Goal: Information Seeking & Learning: Learn about a topic

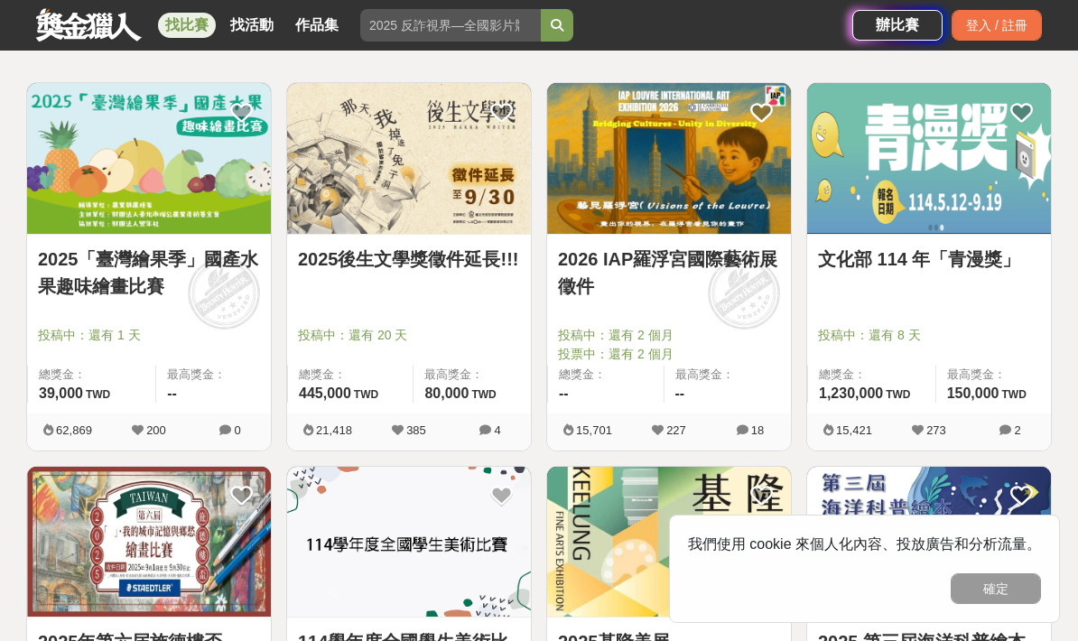
scroll to position [311, 0]
click at [1002, 305] on div at bounding box center [934, 311] width 233 height 22
click at [995, 170] on img at bounding box center [929, 159] width 244 height 151
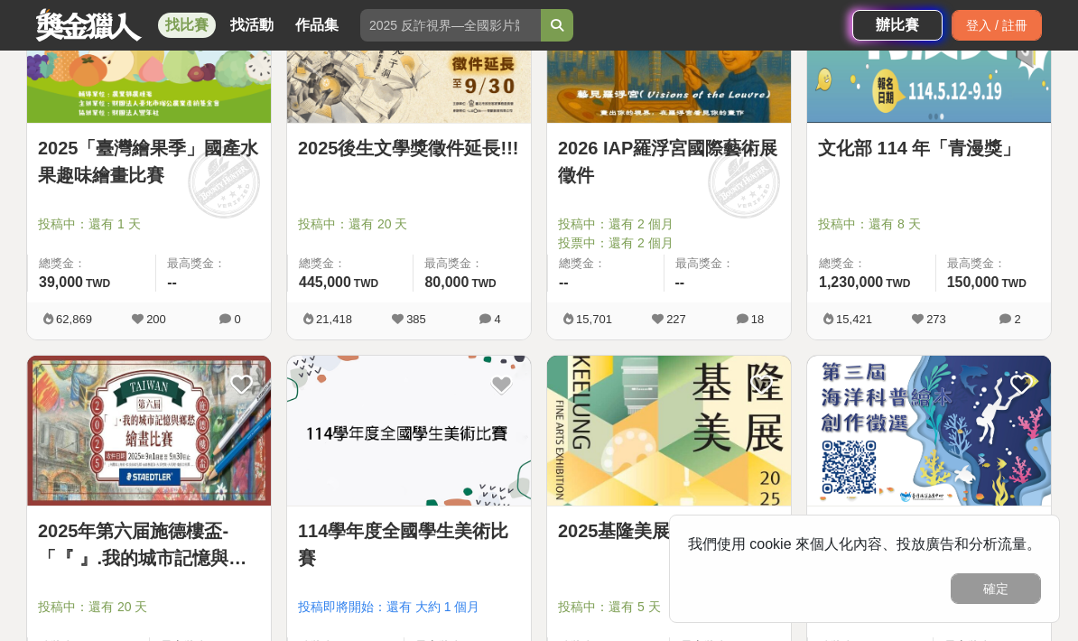
scroll to position [483, 0]
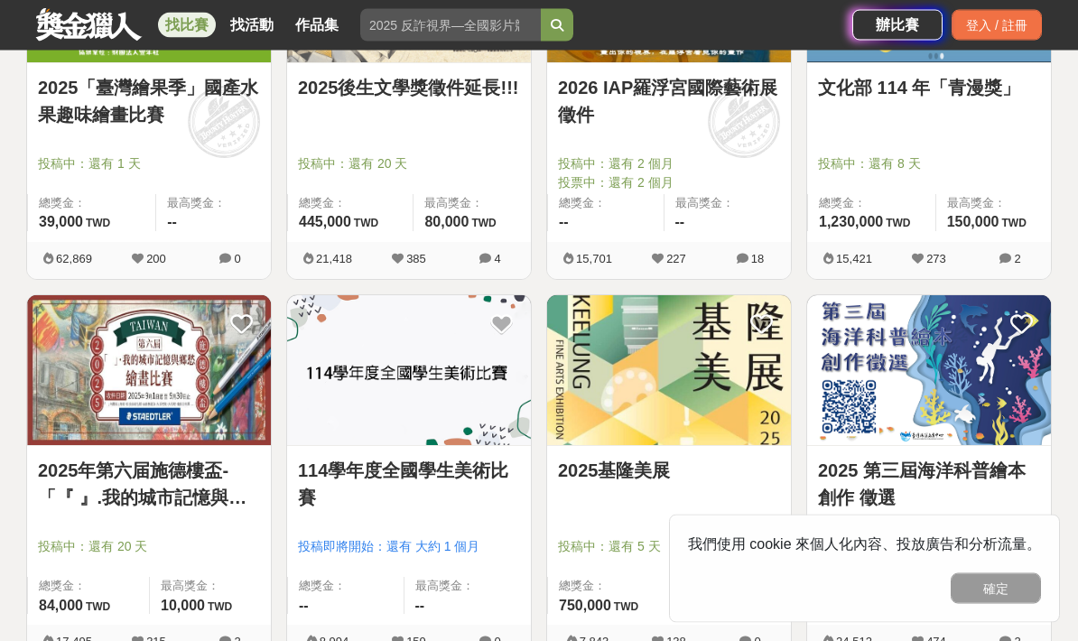
click at [1017, 604] on button "確定" at bounding box center [995, 588] width 90 height 31
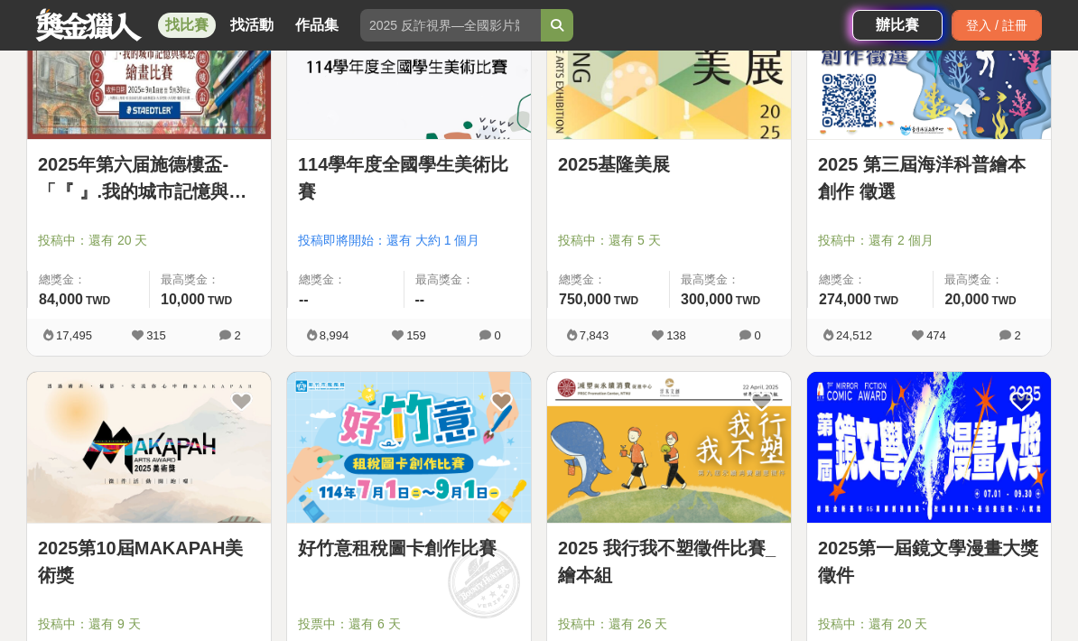
scroll to position [789, 0]
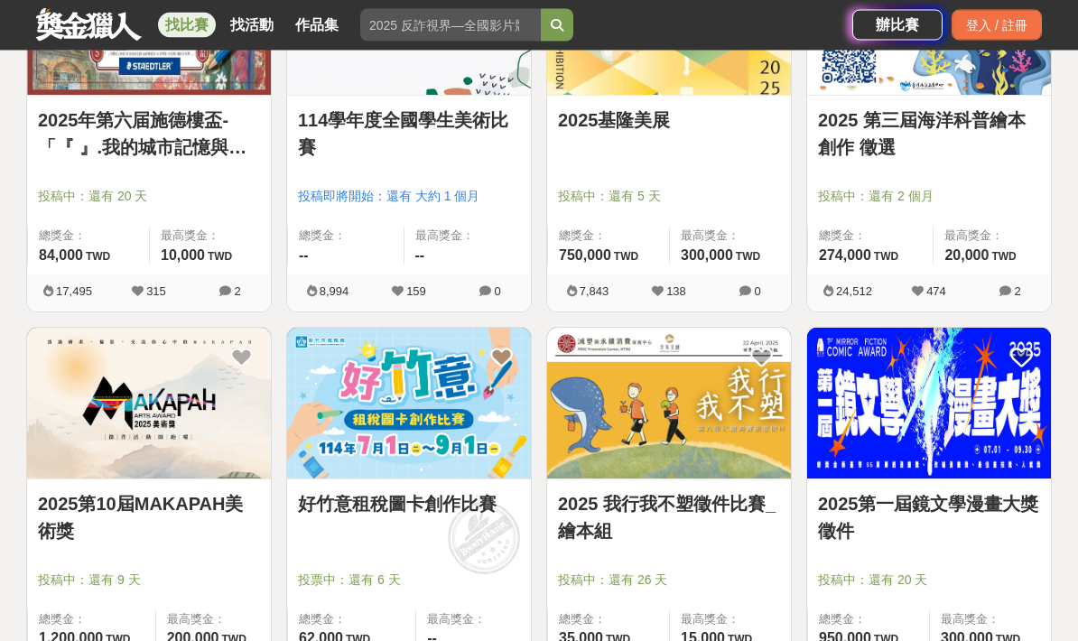
click at [1010, 532] on link "2025第一屆鏡文學漫畫大獎徵件" at bounding box center [929, 518] width 222 height 54
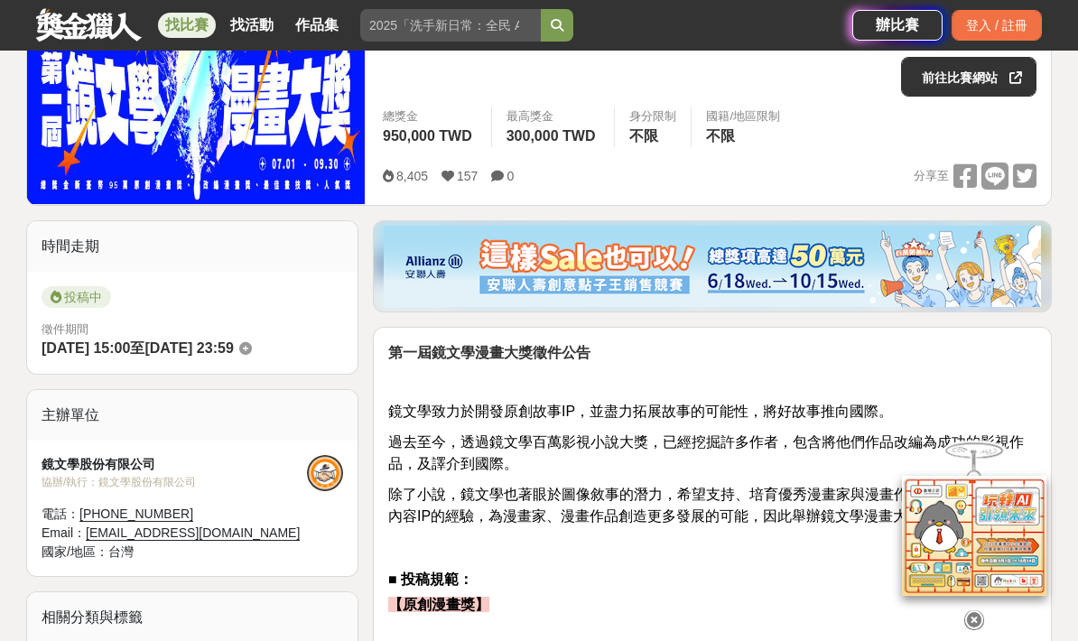
scroll to position [288, 0]
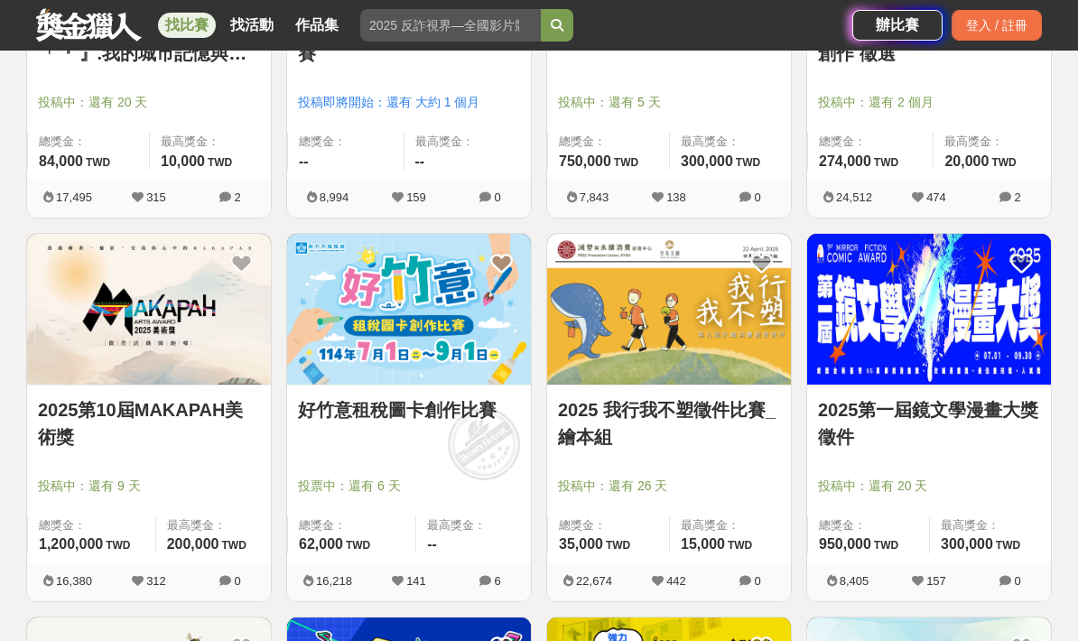
scroll to position [929, 0]
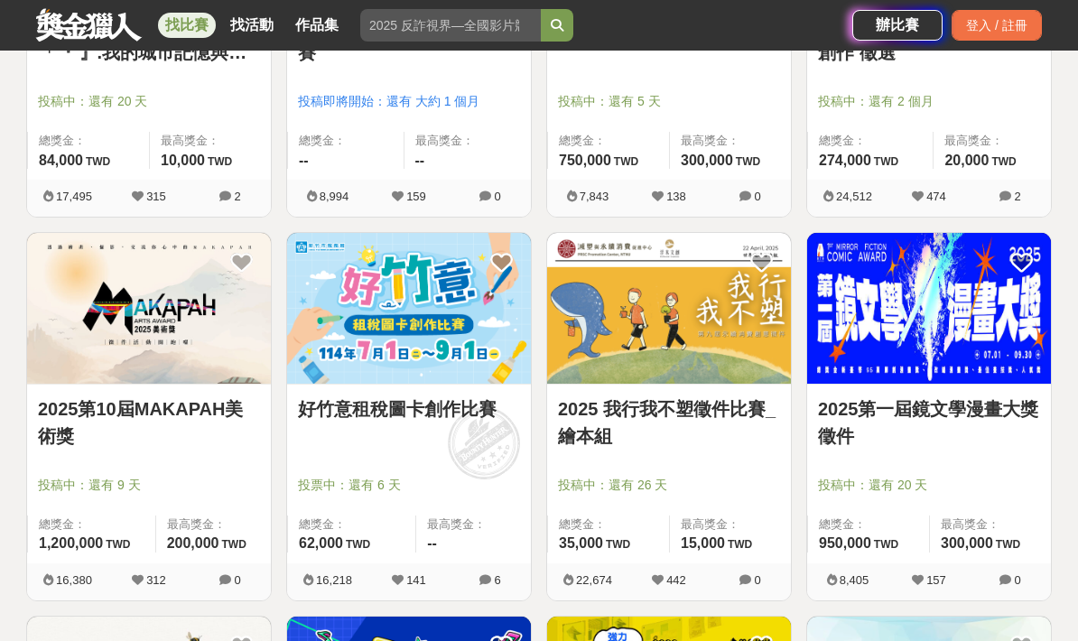
click at [101, 460] on div at bounding box center [154, 460] width 233 height 22
click at [90, 404] on link "2025第10屆MAKAPAH美術獎" at bounding box center [149, 422] width 222 height 54
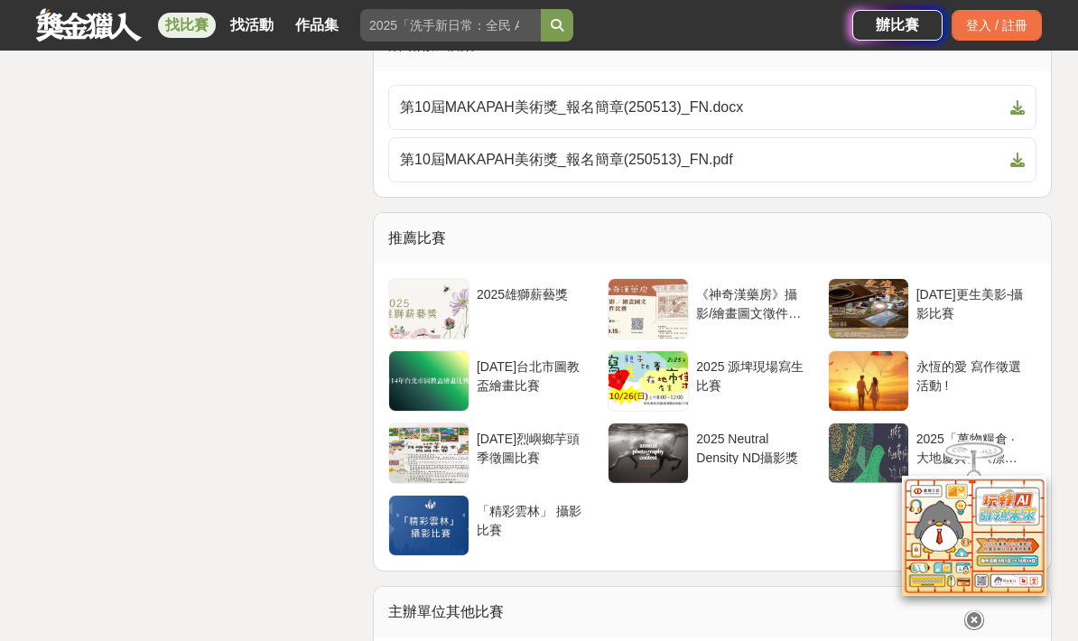
scroll to position [4159, 0]
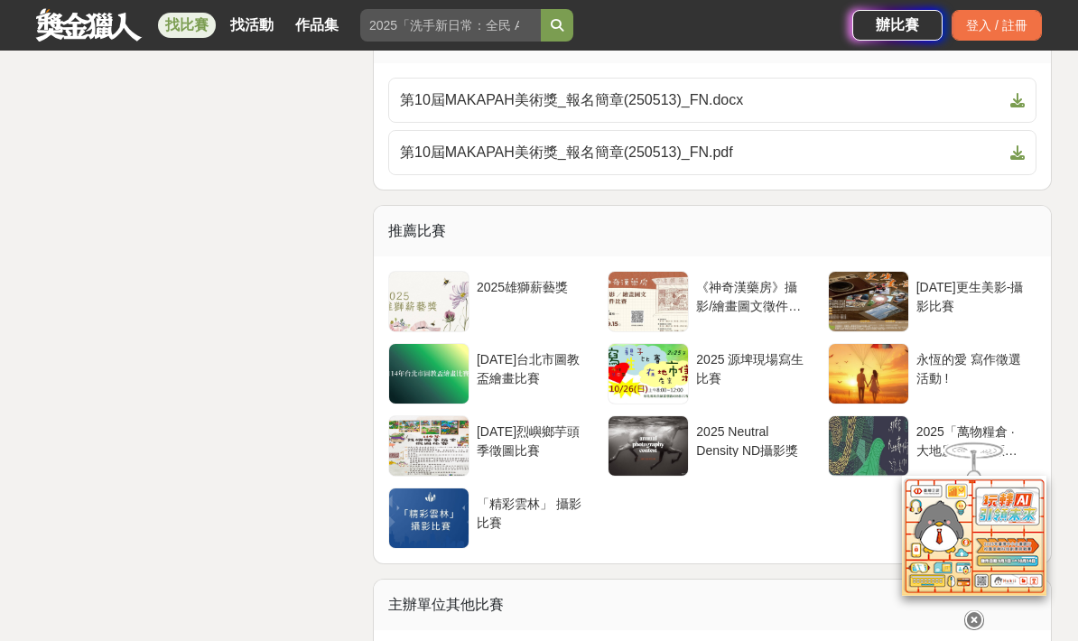
click at [1001, 28] on div "登入 / 註冊" at bounding box center [996, 25] width 90 height 31
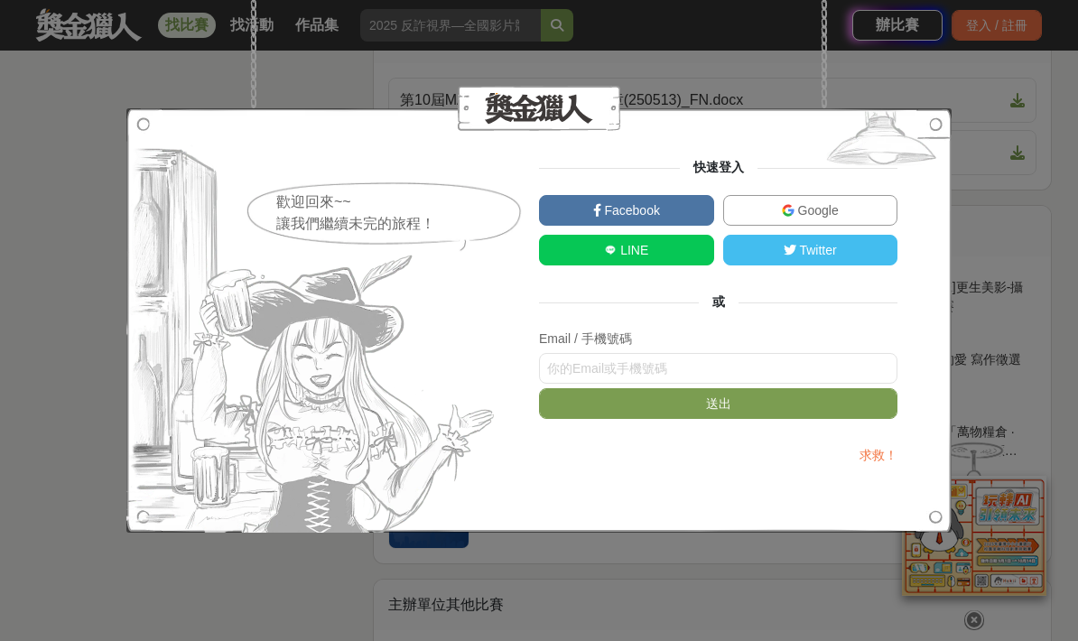
click at [827, 218] on span "Google" at bounding box center [816, 210] width 44 height 14
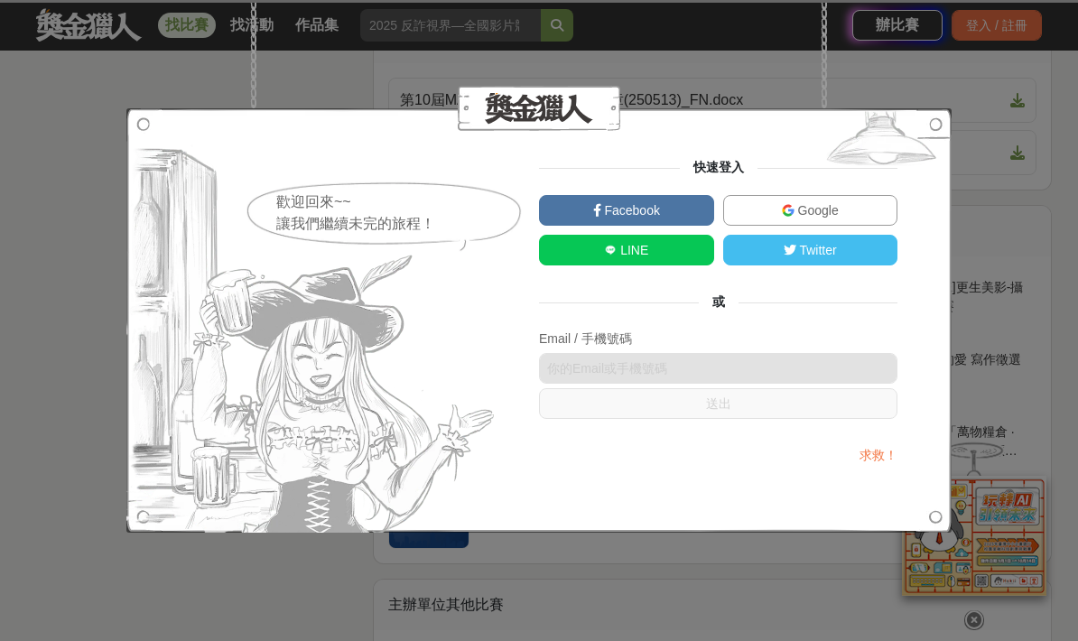
scroll to position [4231, 0]
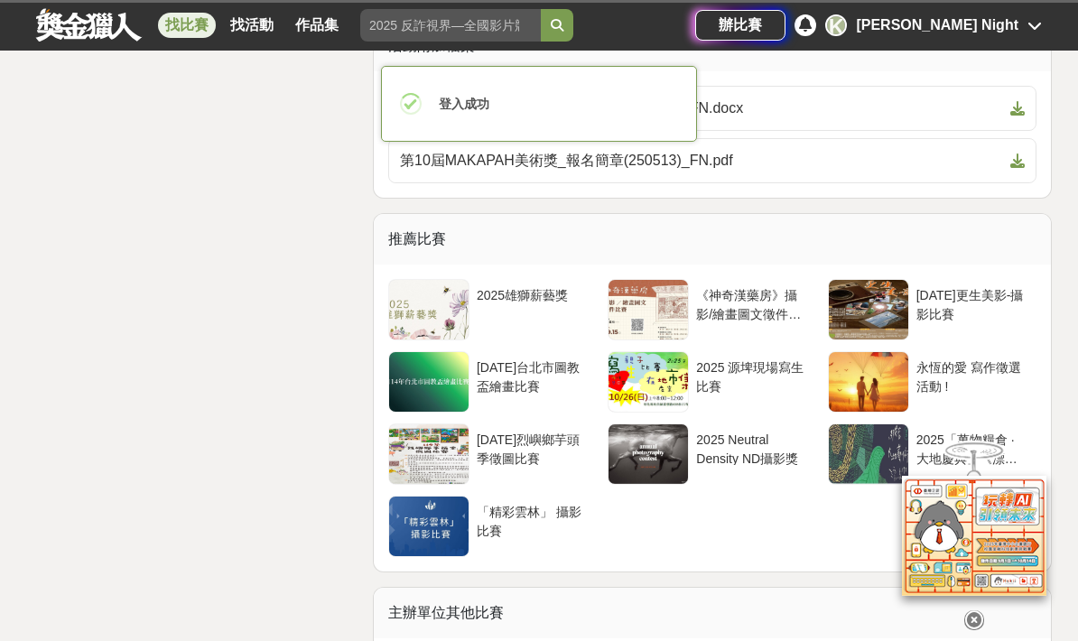
click at [551, 373] on div "114年台北市圖教盃繪畫比賽" at bounding box center [532, 381] width 127 height 61
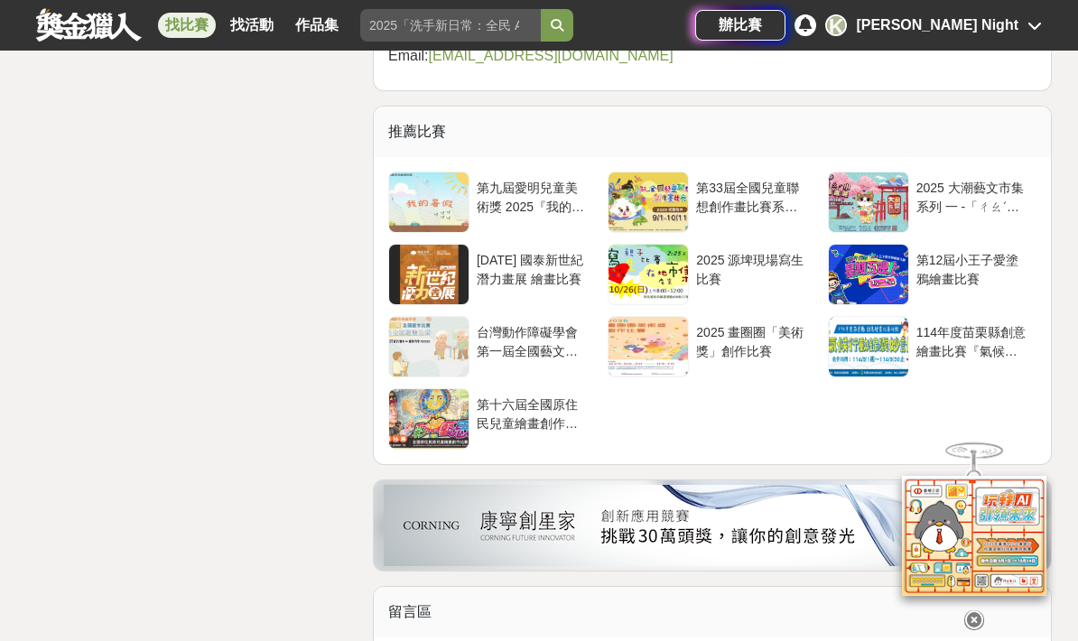
scroll to position [2756, 0]
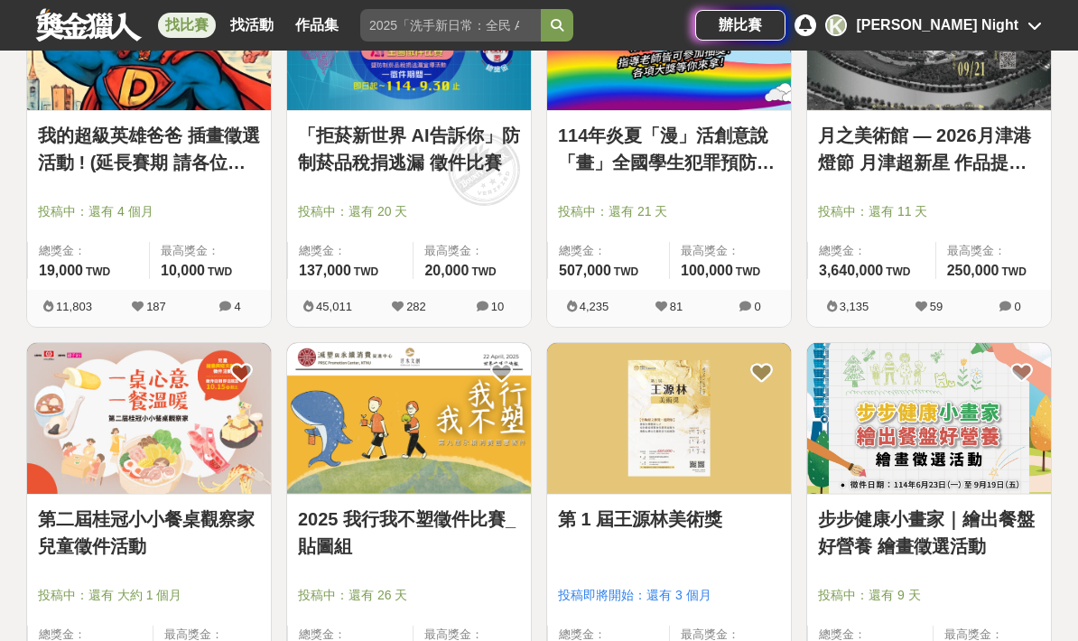
scroll to position [1973, 0]
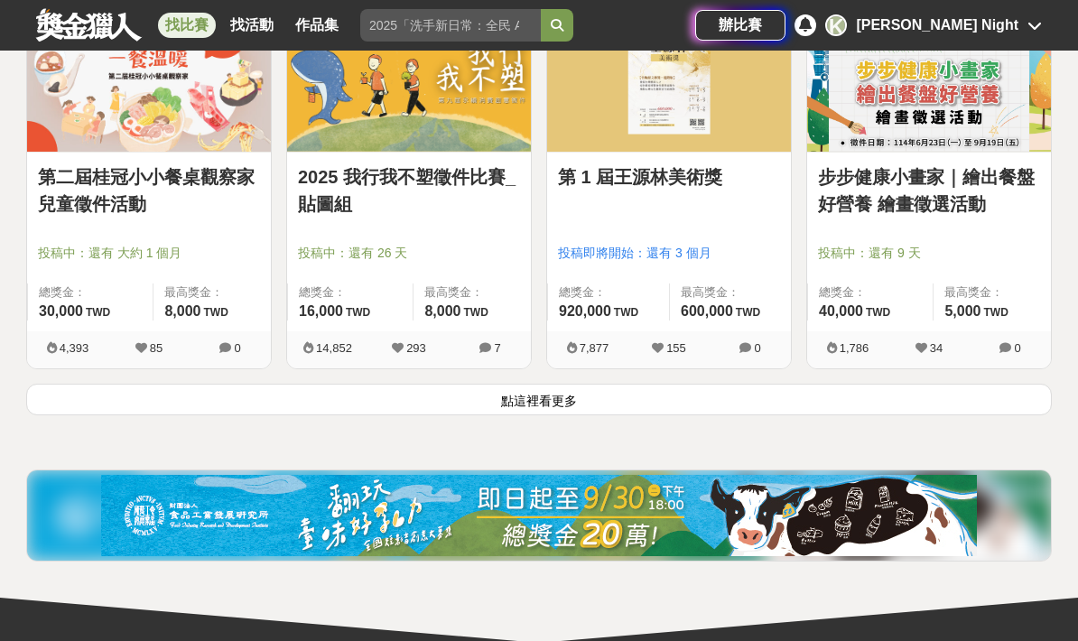
click at [90, 385] on button "點這裡看更多" at bounding box center [538, 400] width 1025 height 32
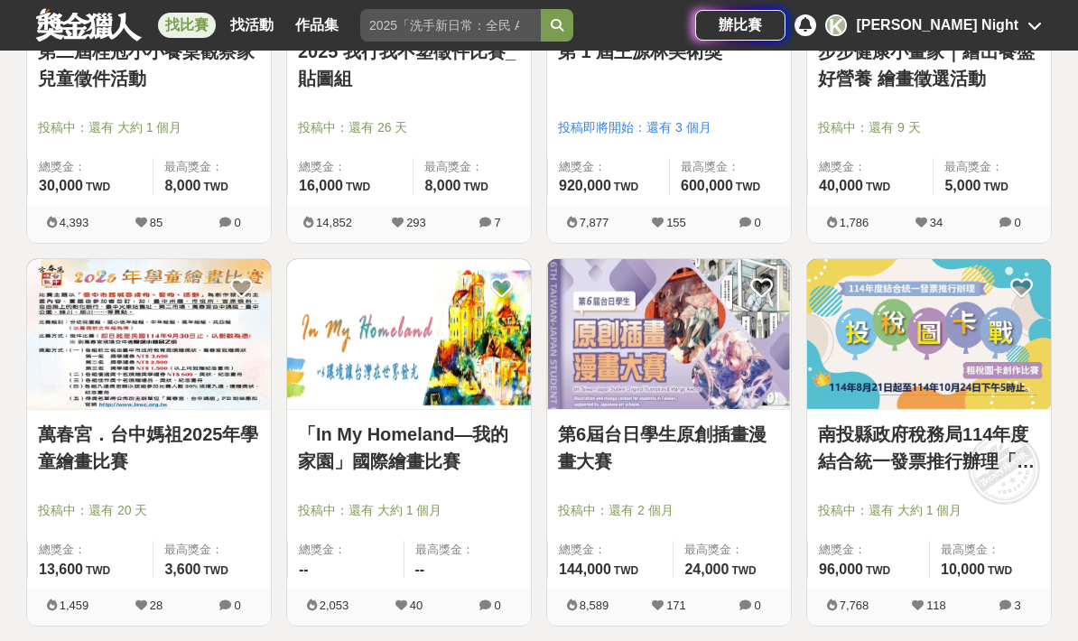
scroll to position [2488, 0]
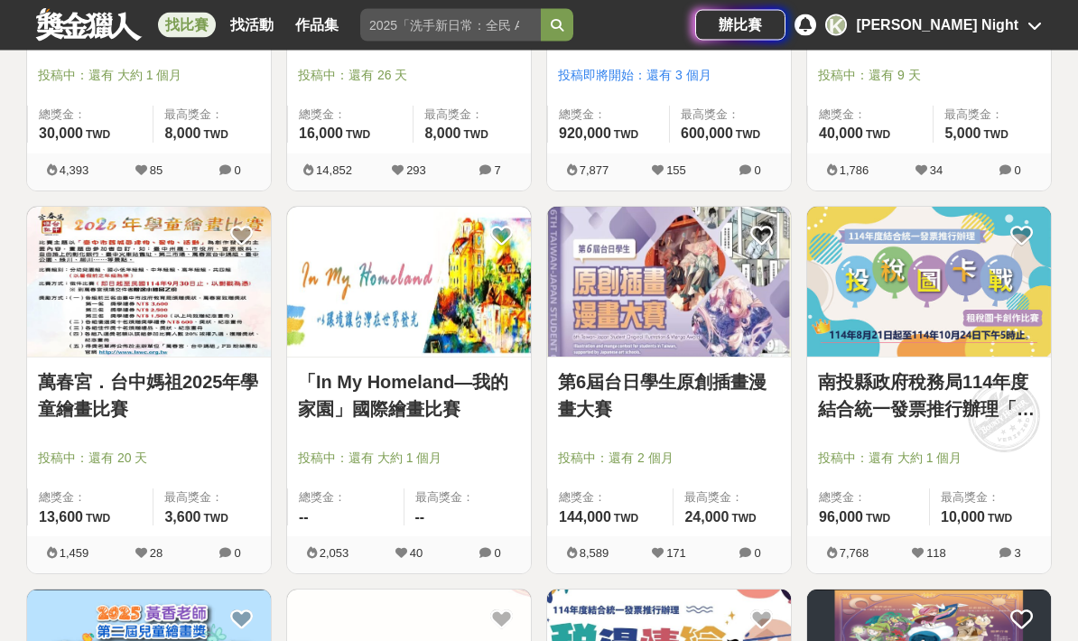
click at [754, 433] on div at bounding box center [674, 433] width 233 height 22
click at [755, 377] on link "第6屆台日學生原創插畫漫畫大賽" at bounding box center [669, 396] width 222 height 54
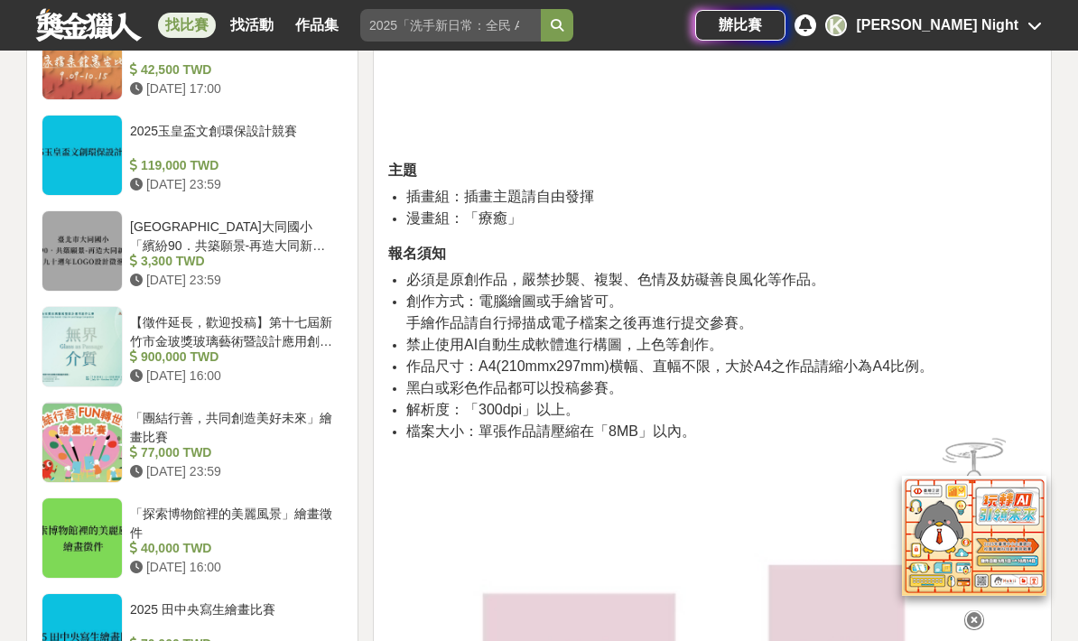
scroll to position [2048, 0]
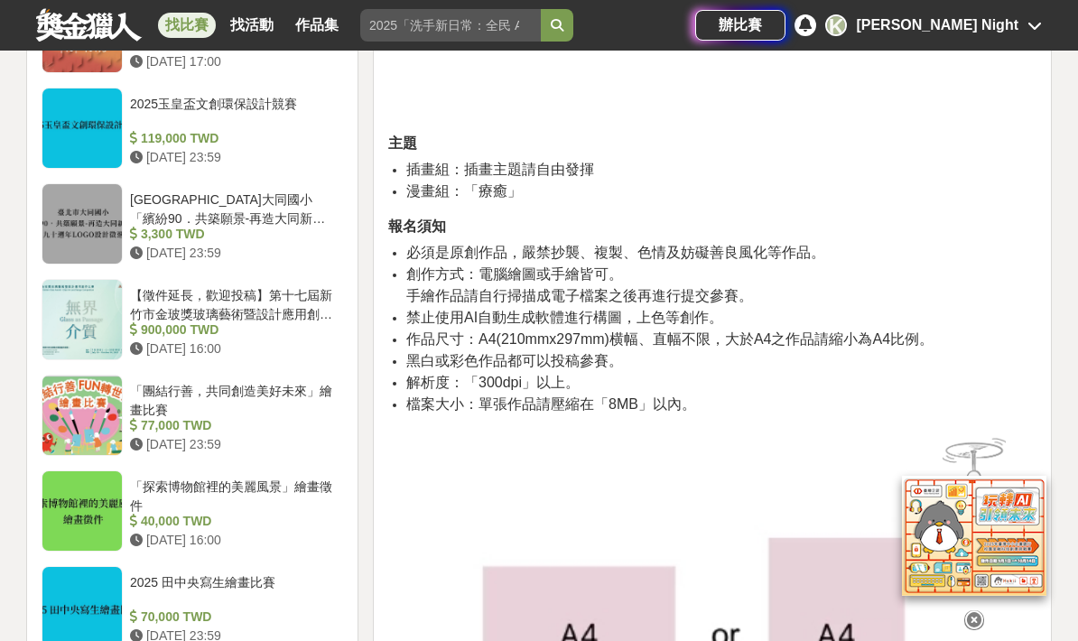
click at [975, 629] on icon at bounding box center [974, 619] width 20 height 20
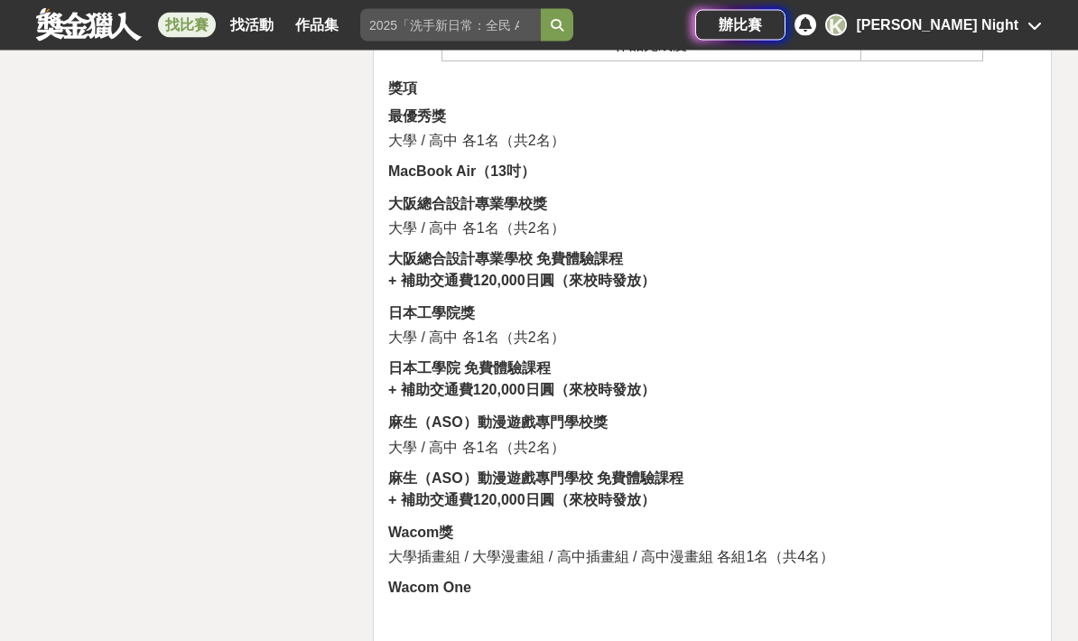
scroll to position [4658, 0]
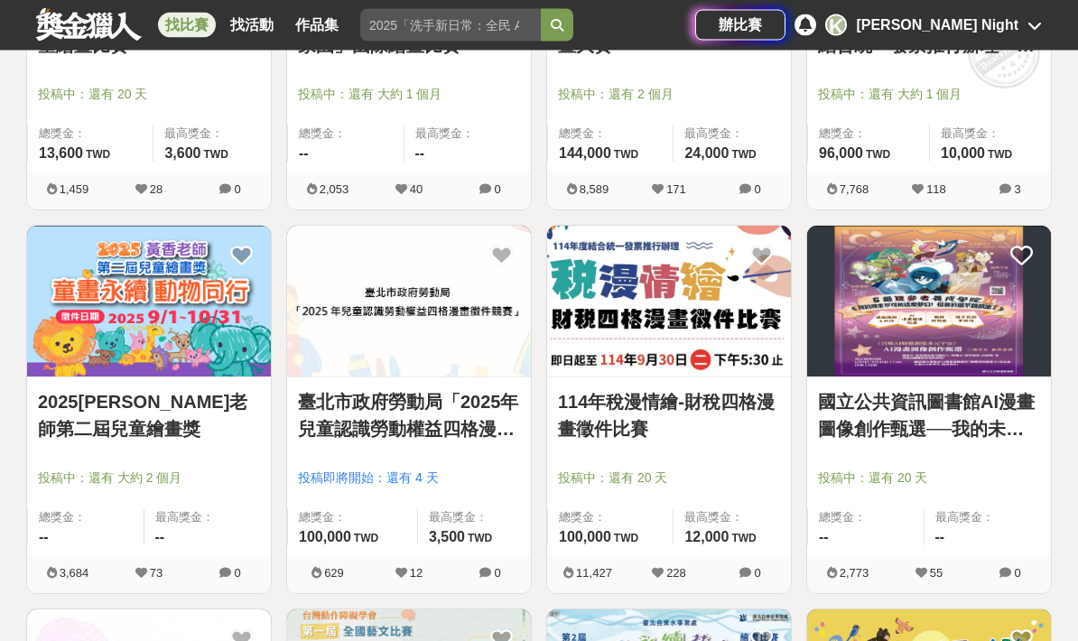
scroll to position [2852, 0]
click at [958, 320] on img at bounding box center [929, 301] width 244 height 151
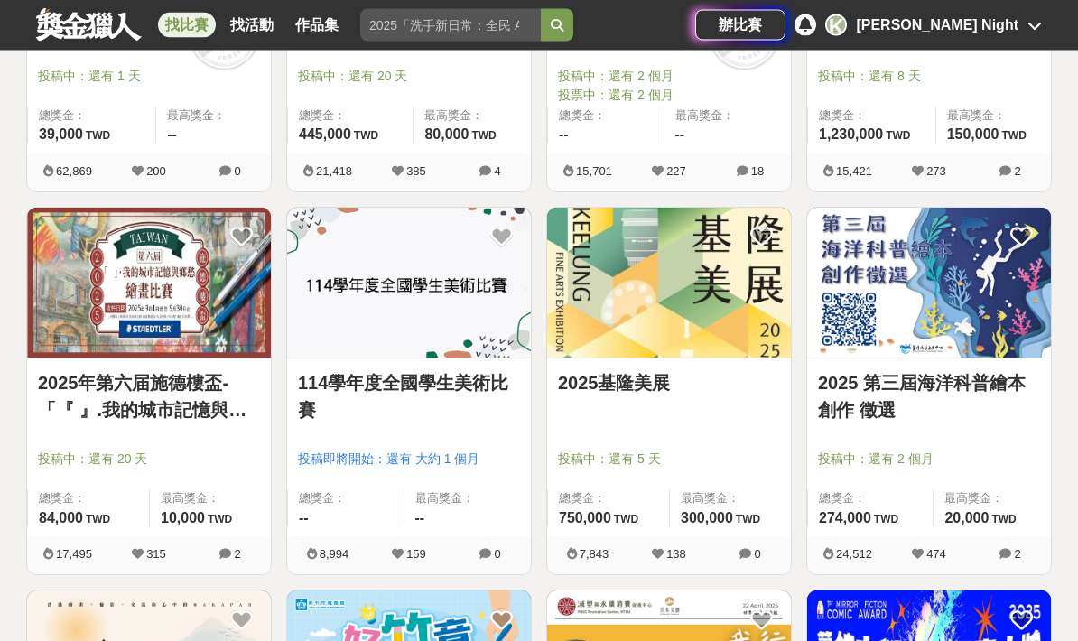
scroll to position [571, 0]
click at [338, 403] on link "114學年度全國學生美術比賽" at bounding box center [409, 396] width 222 height 54
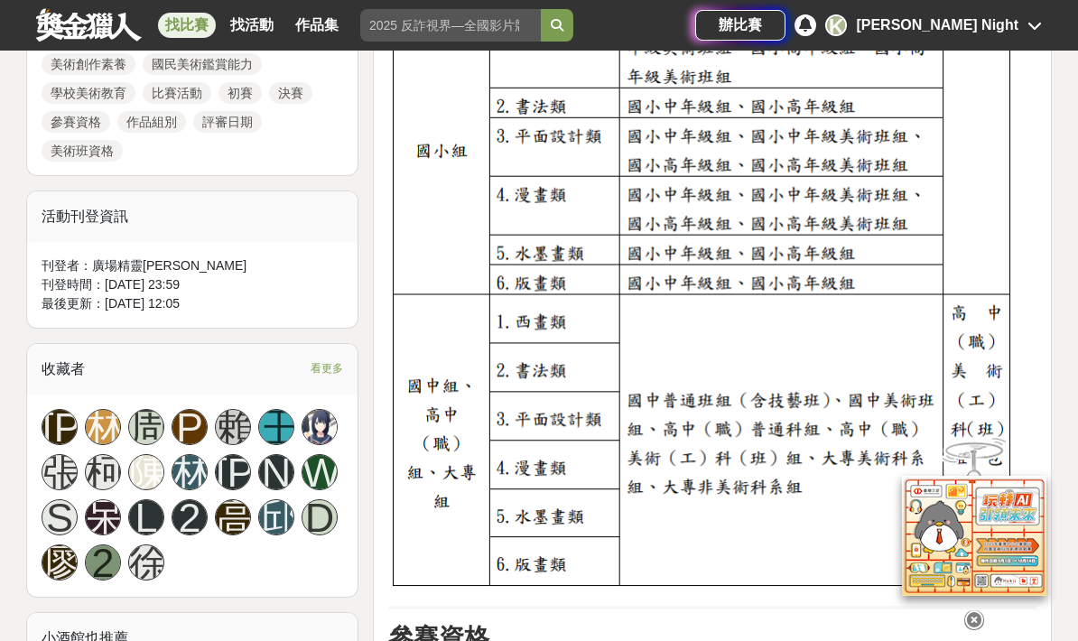
scroll to position [964, 0]
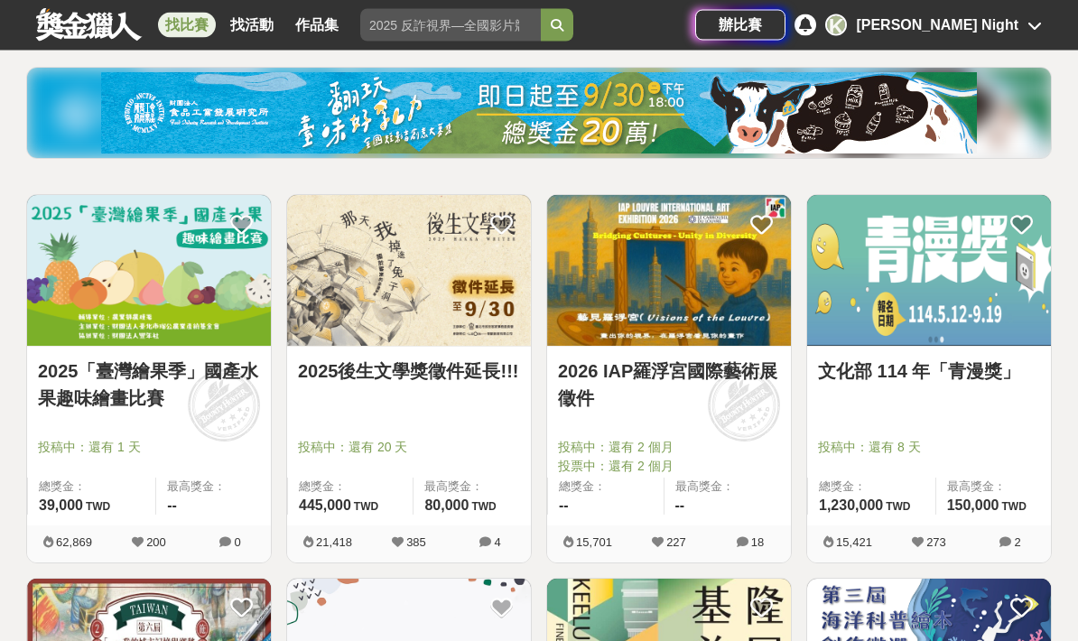
scroll to position [199, 0]
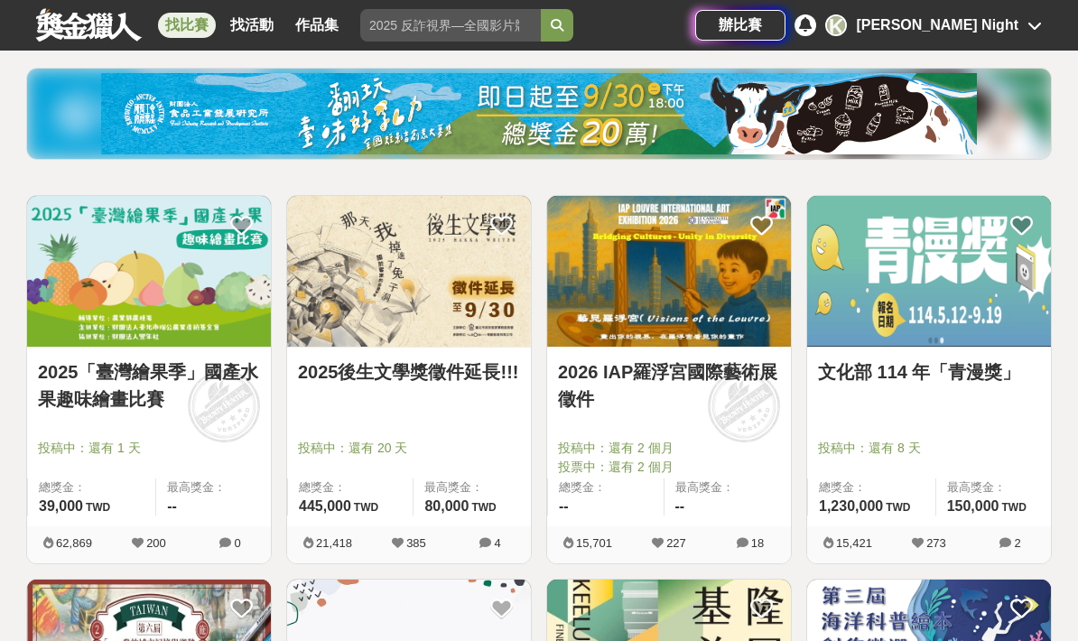
click at [773, 410] on link "2026 IAP羅浮宮國際藝術展徵件" at bounding box center [669, 385] width 222 height 54
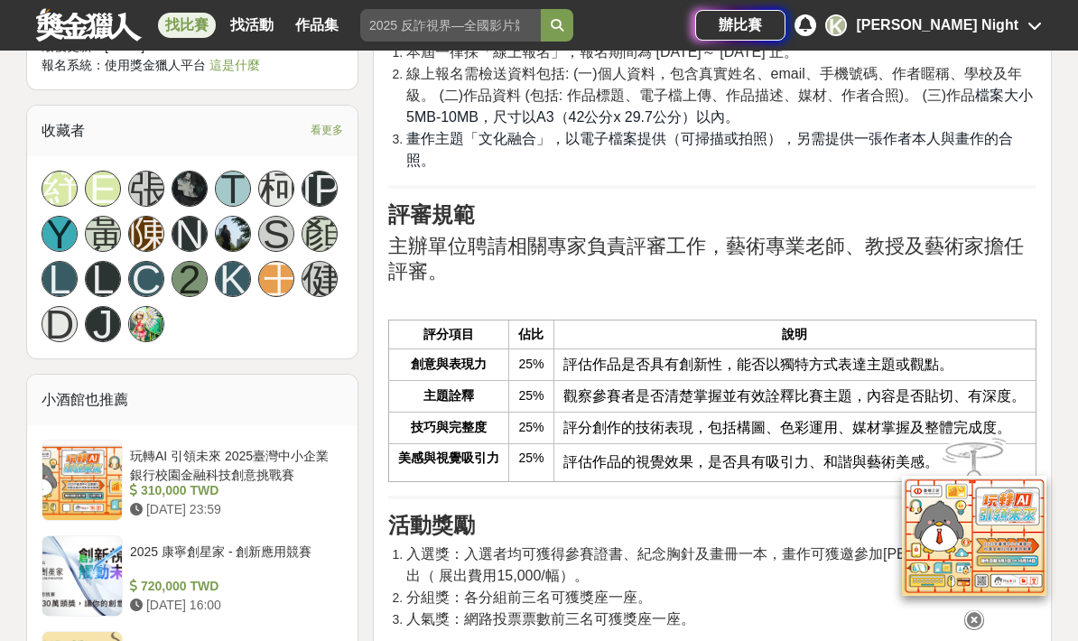
scroll to position [1794, 0]
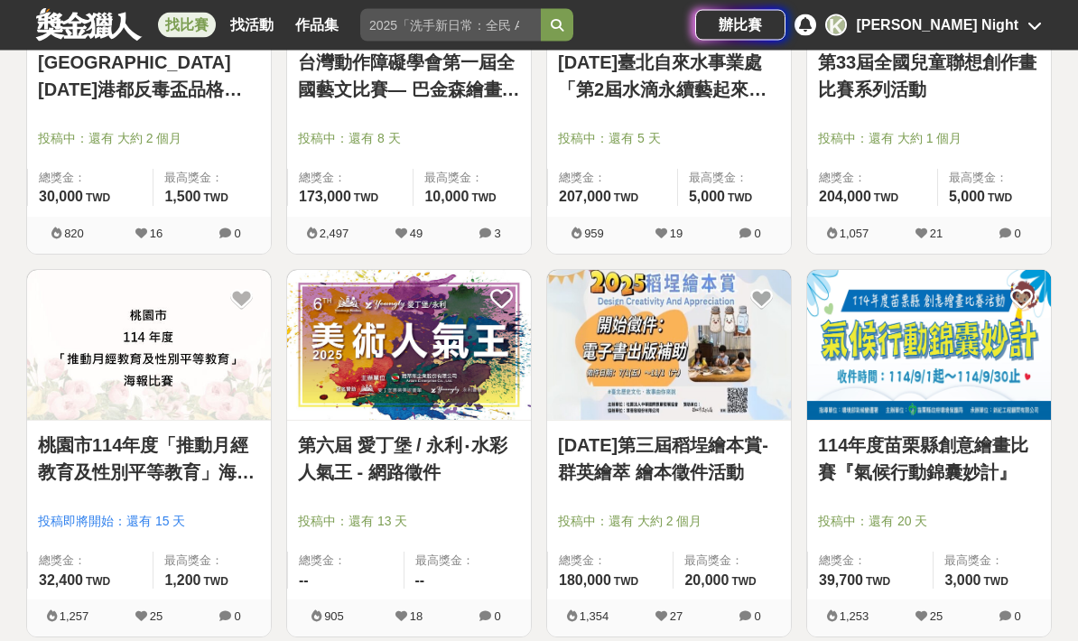
scroll to position [3595, 0]
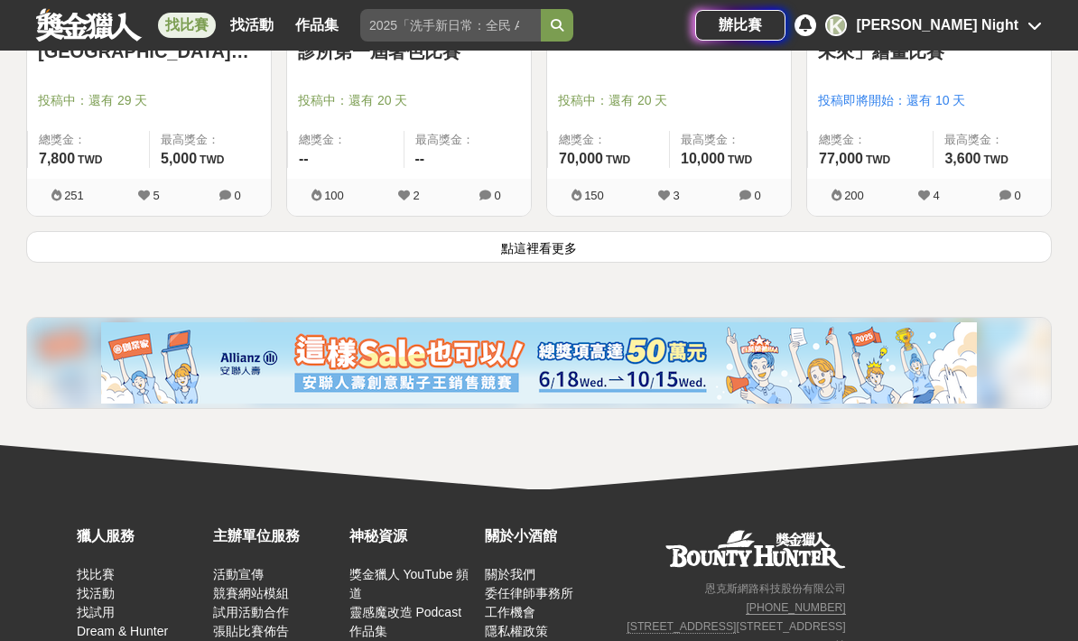
click at [1024, 257] on button "點這裡看更多" at bounding box center [538, 247] width 1025 height 32
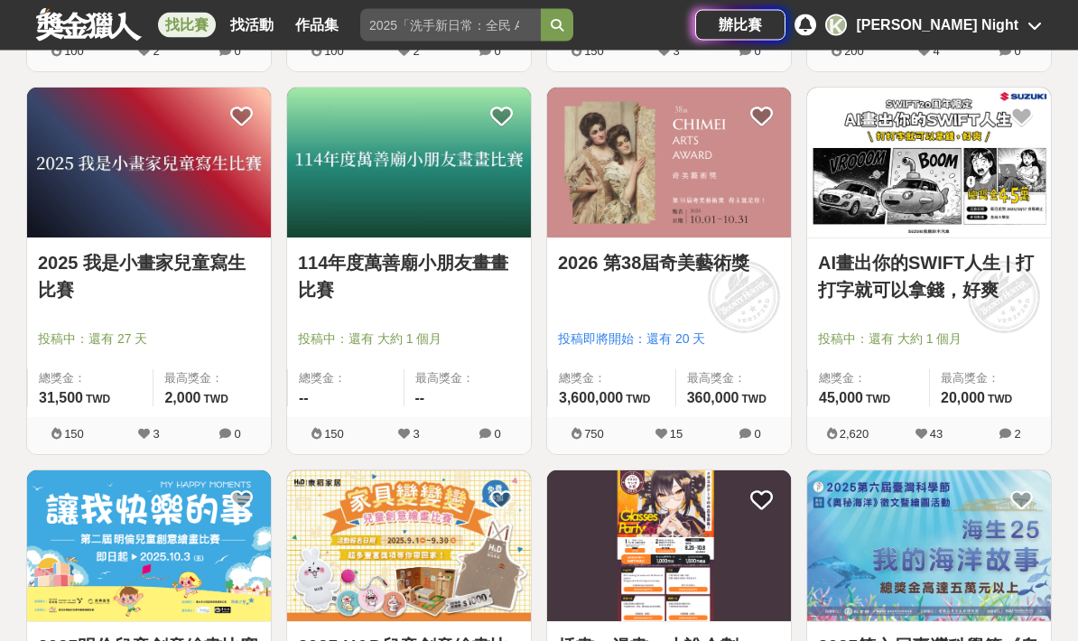
scroll to position [6178, 0]
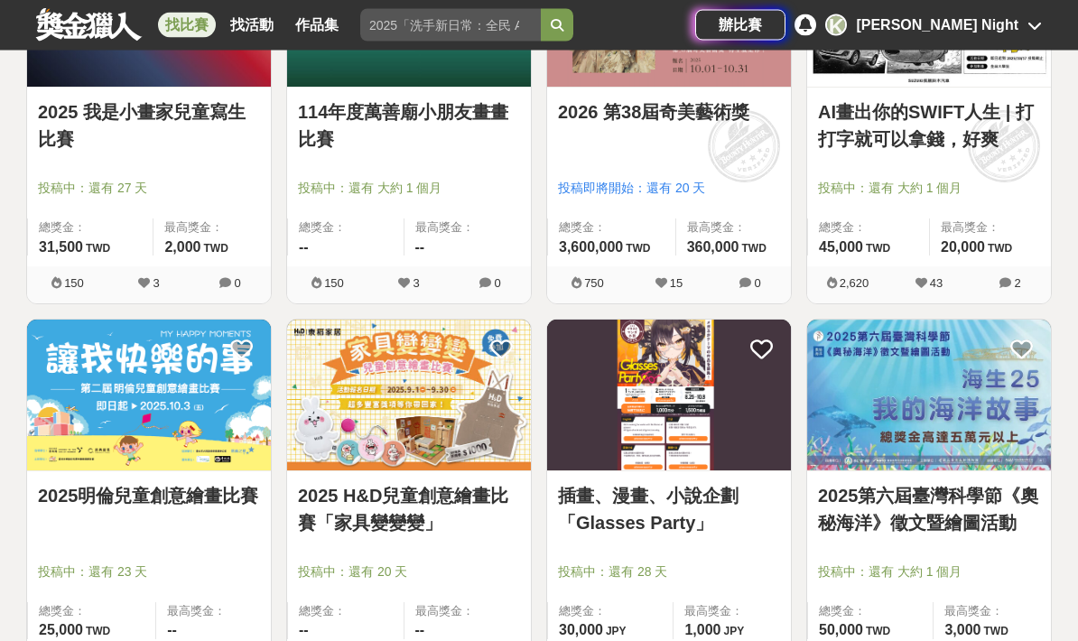
click at [751, 520] on link "插畫、漫畫、小說企劃「Glasses Party」" at bounding box center [669, 510] width 222 height 54
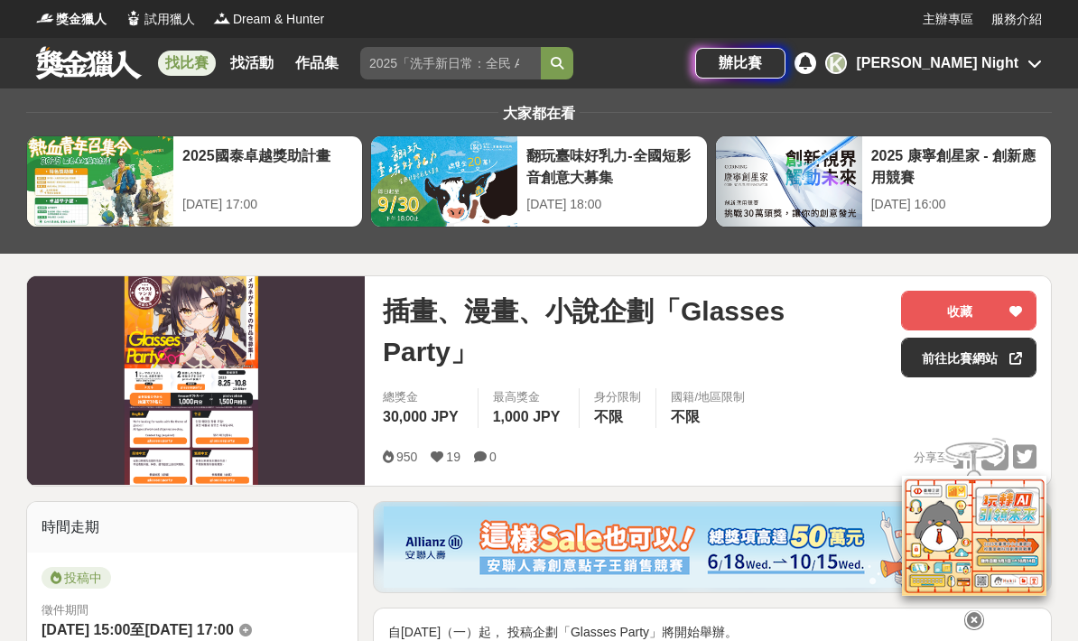
scroll to position [32, 0]
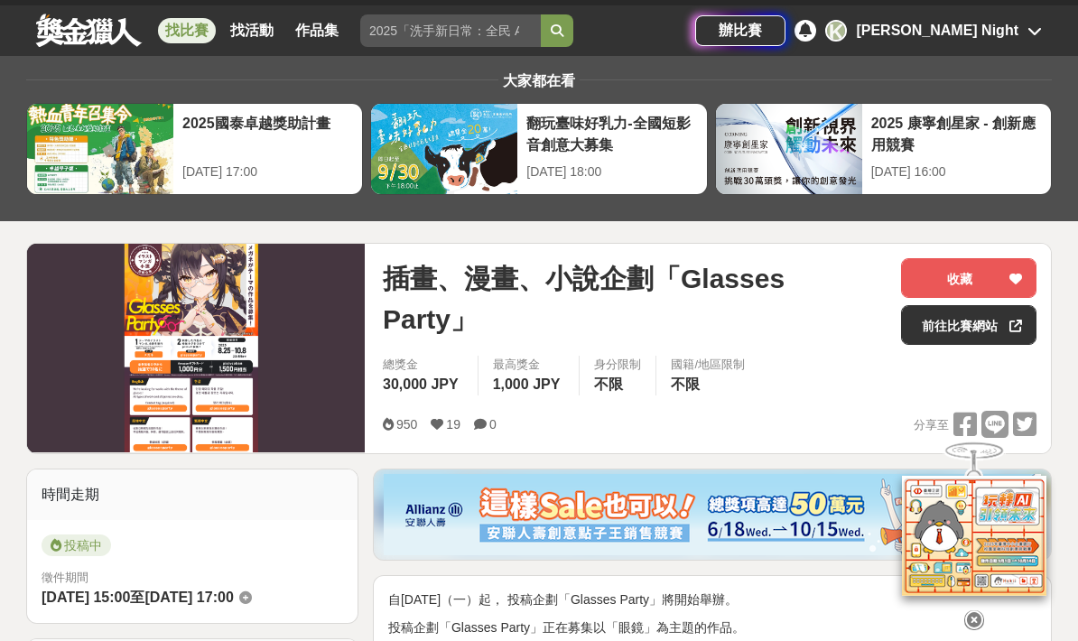
click at [88, 155] on div at bounding box center [100, 149] width 146 height 90
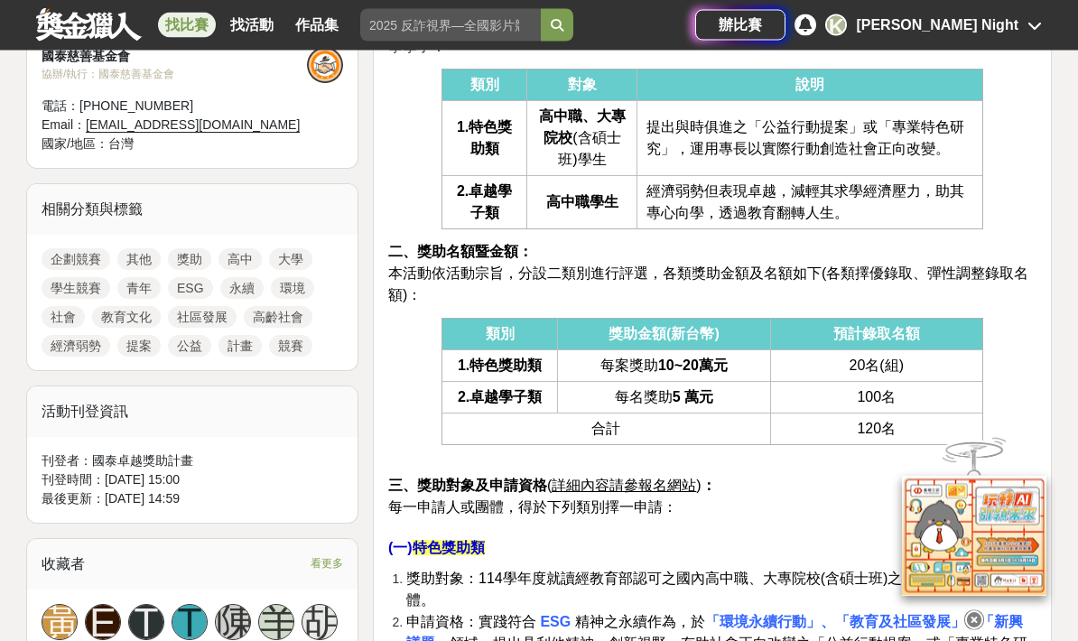
scroll to position [600, 0]
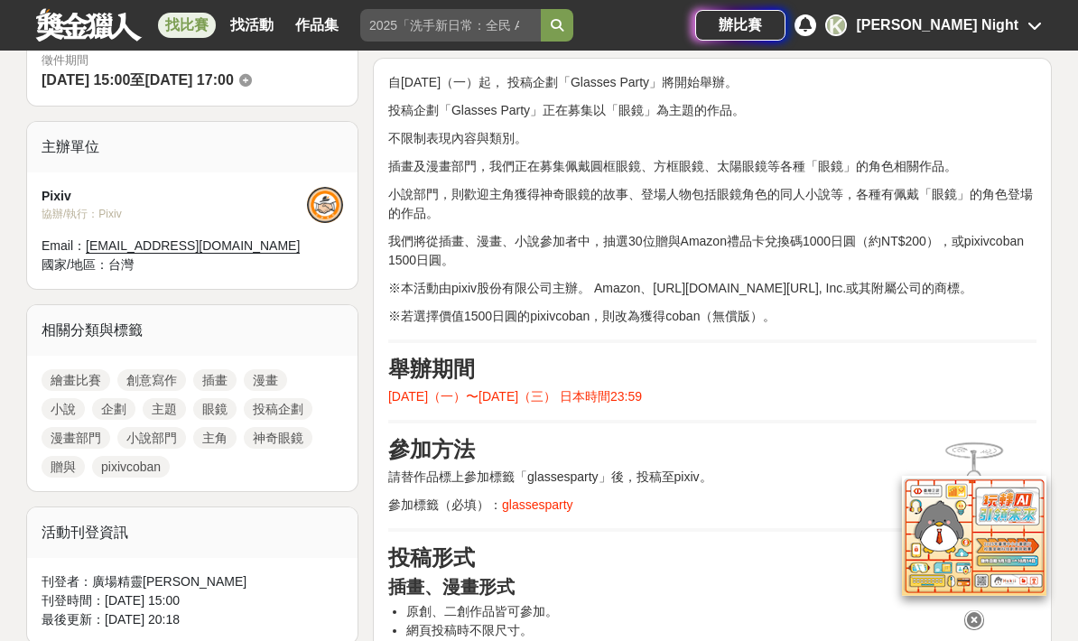
scroll to position [553, 0]
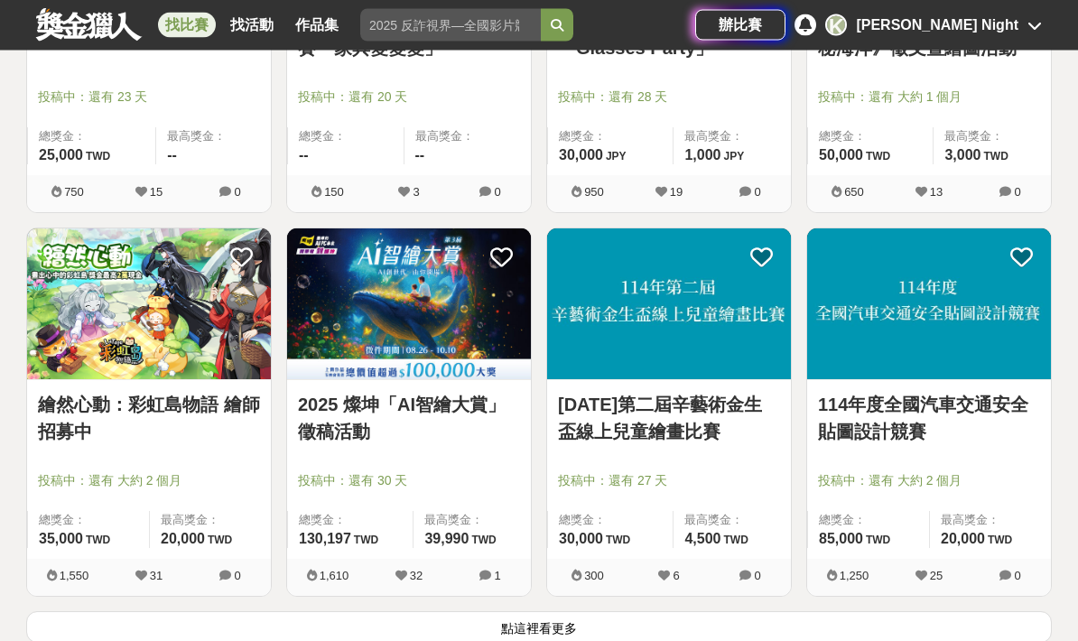
scroll to position [6682, 0]
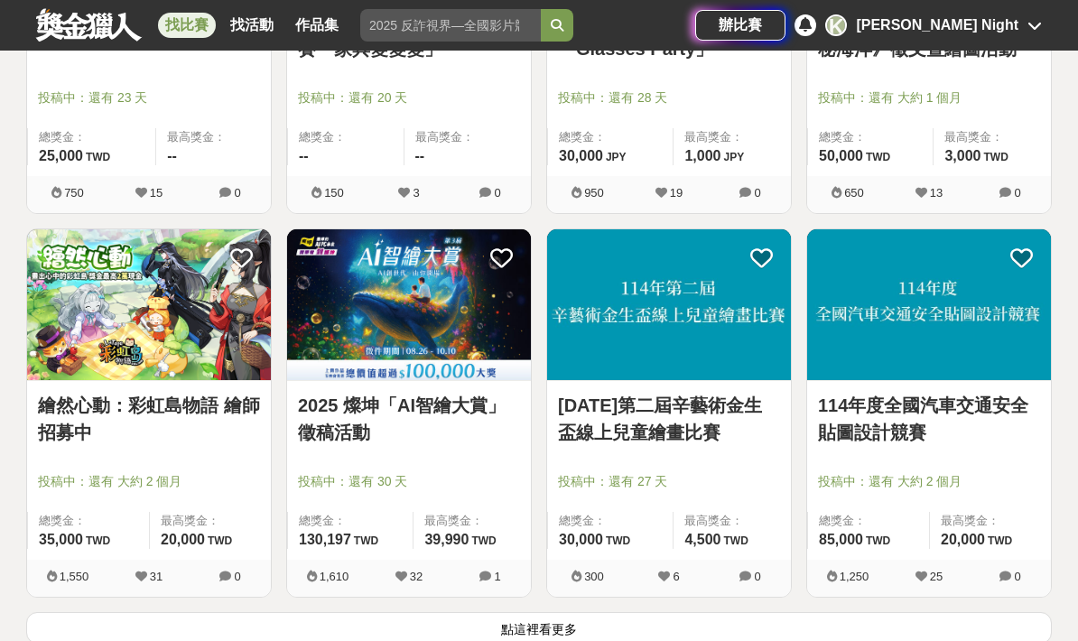
click at [47, 419] on link "繪然心動：彩虹島物語 繪師招募中" at bounding box center [149, 419] width 222 height 54
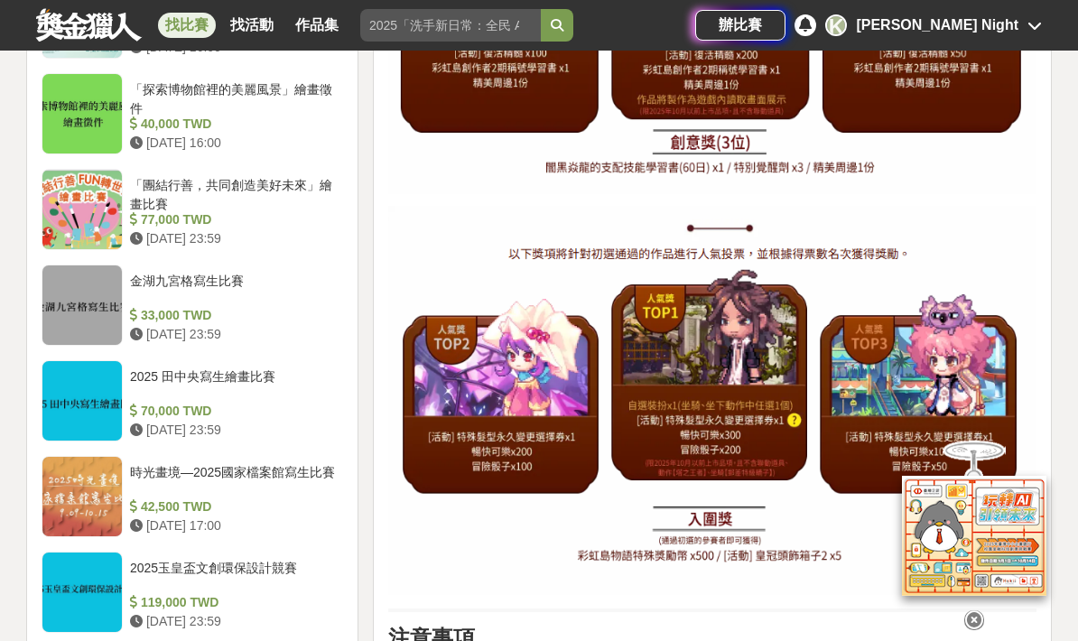
scroll to position [1997, 0]
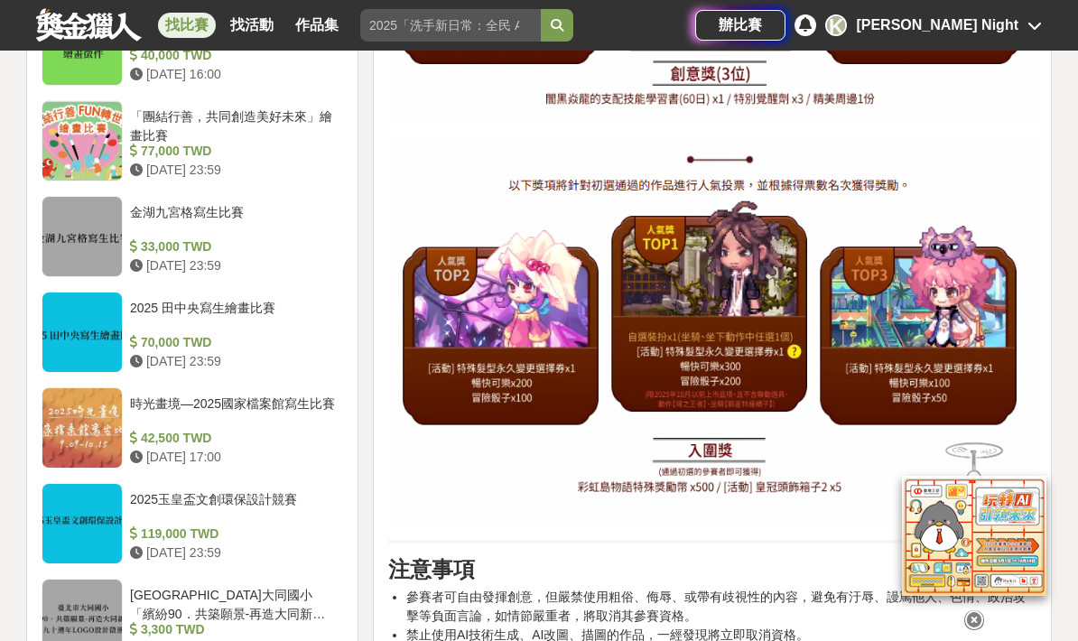
click at [977, 630] on icon at bounding box center [974, 620] width 20 height 20
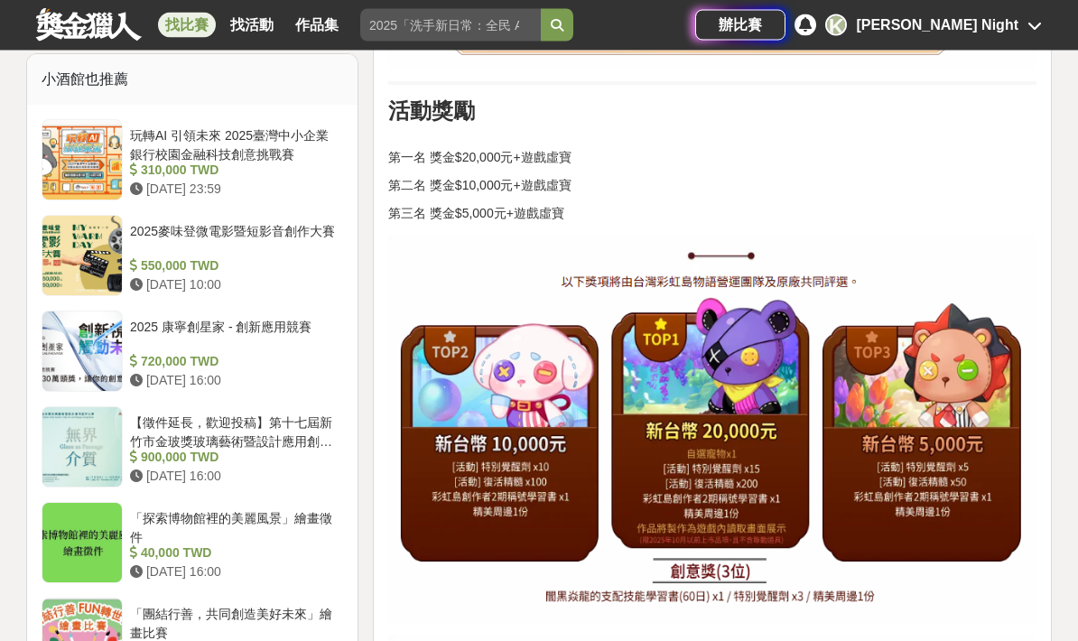
scroll to position [1500, 0]
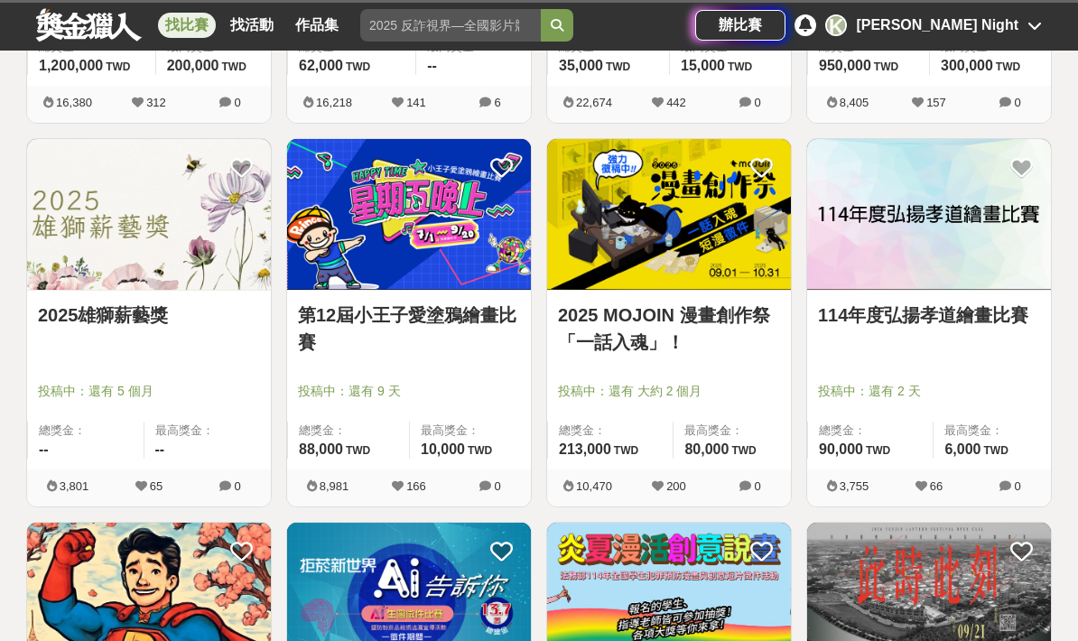
scroll to position [6754, 0]
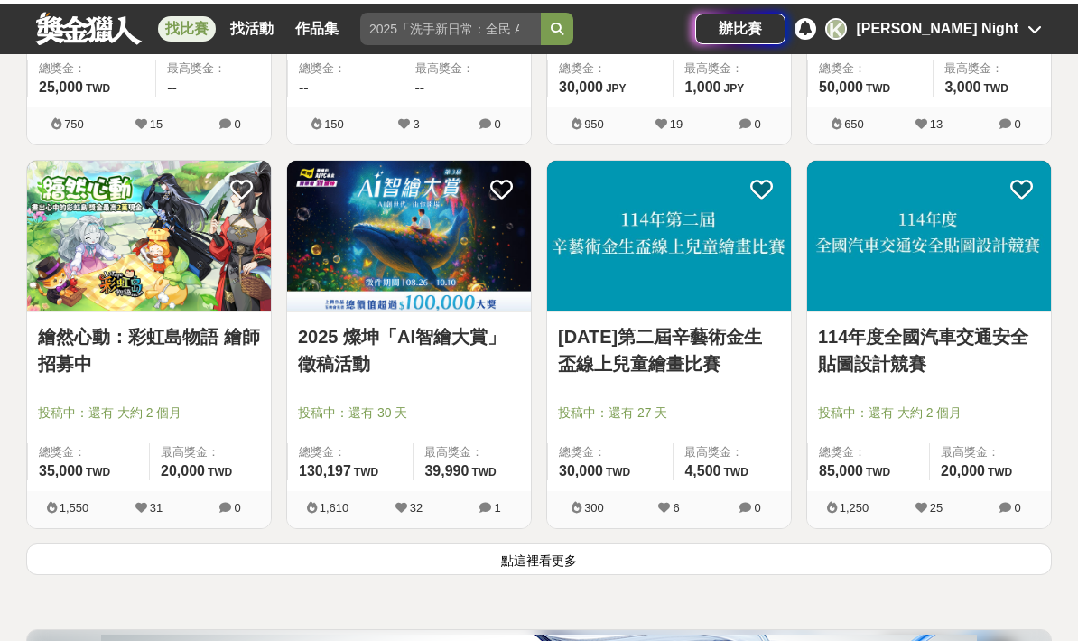
click at [111, 561] on button "點這裡看更多" at bounding box center [538, 556] width 1025 height 32
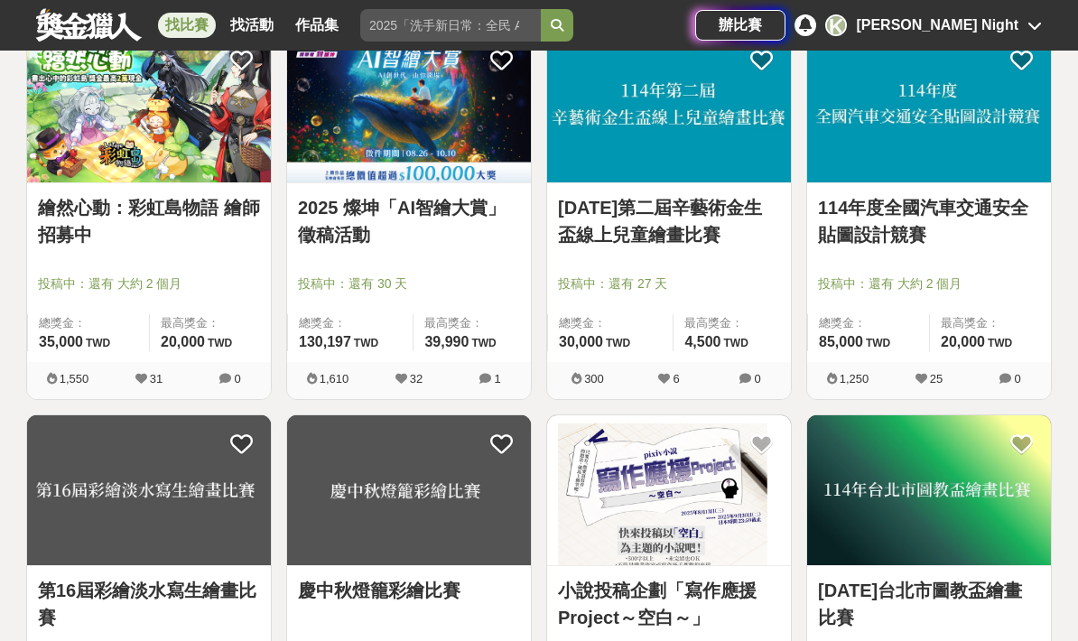
scroll to position [6873, 0]
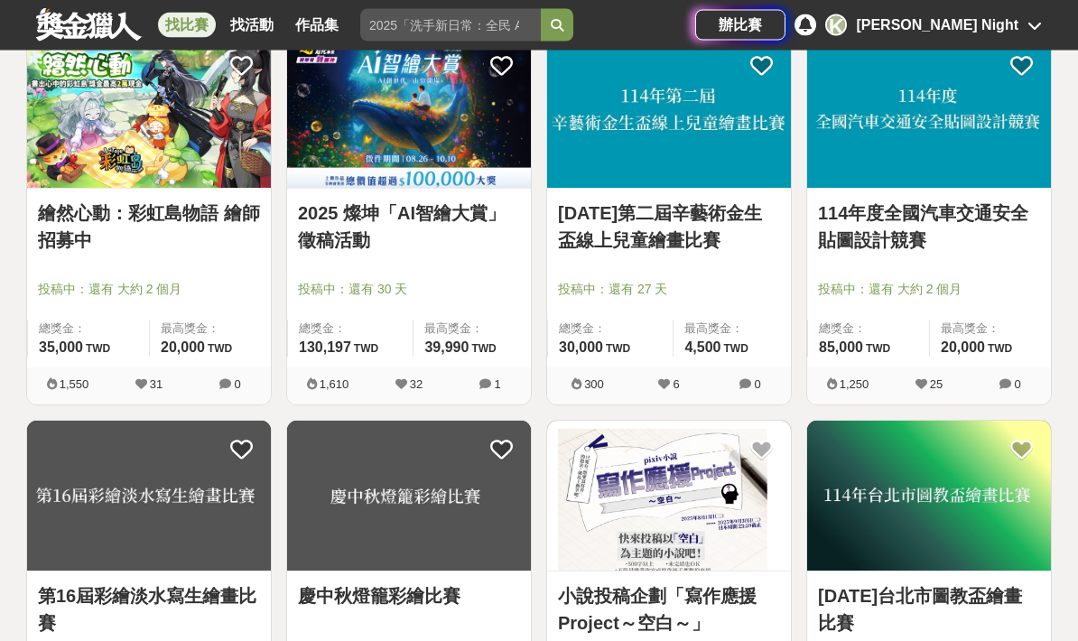
click at [993, 353] on span "TWD" at bounding box center [999, 349] width 24 height 13
click at [227, 66] on img at bounding box center [149, 113] width 244 height 151
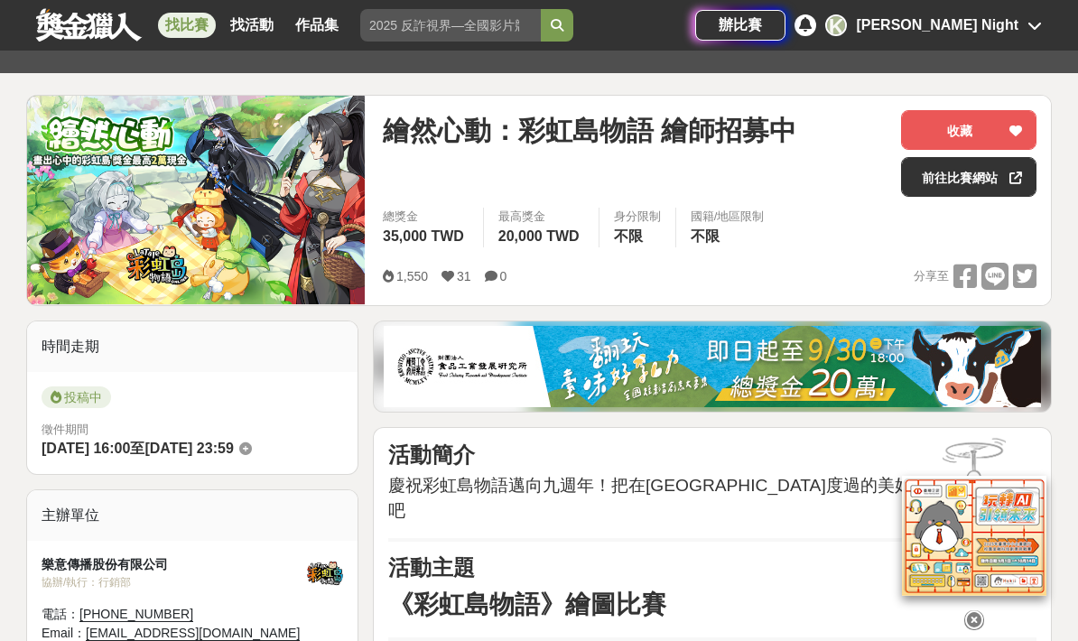
scroll to position [173, 0]
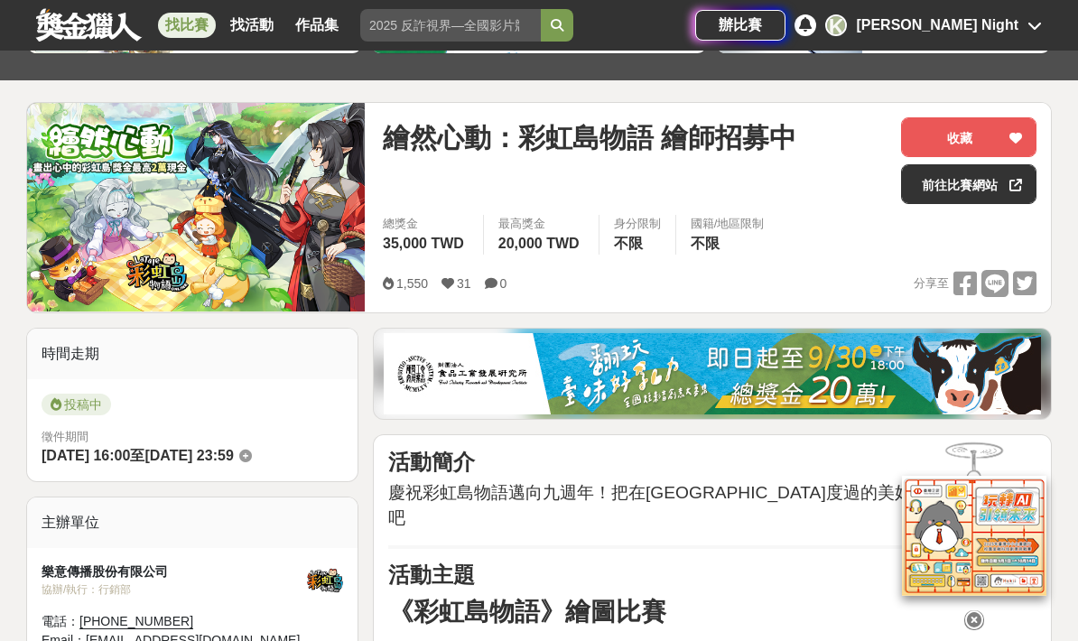
click at [1022, 134] on div at bounding box center [1015, 137] width 18 height 38
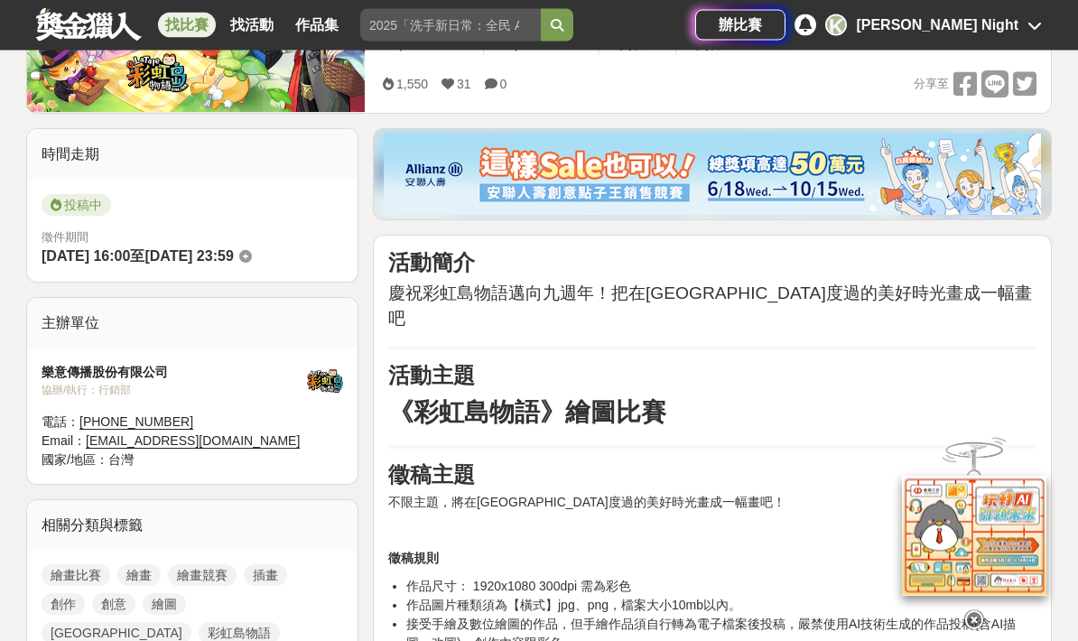
scroll to position [381, 0]
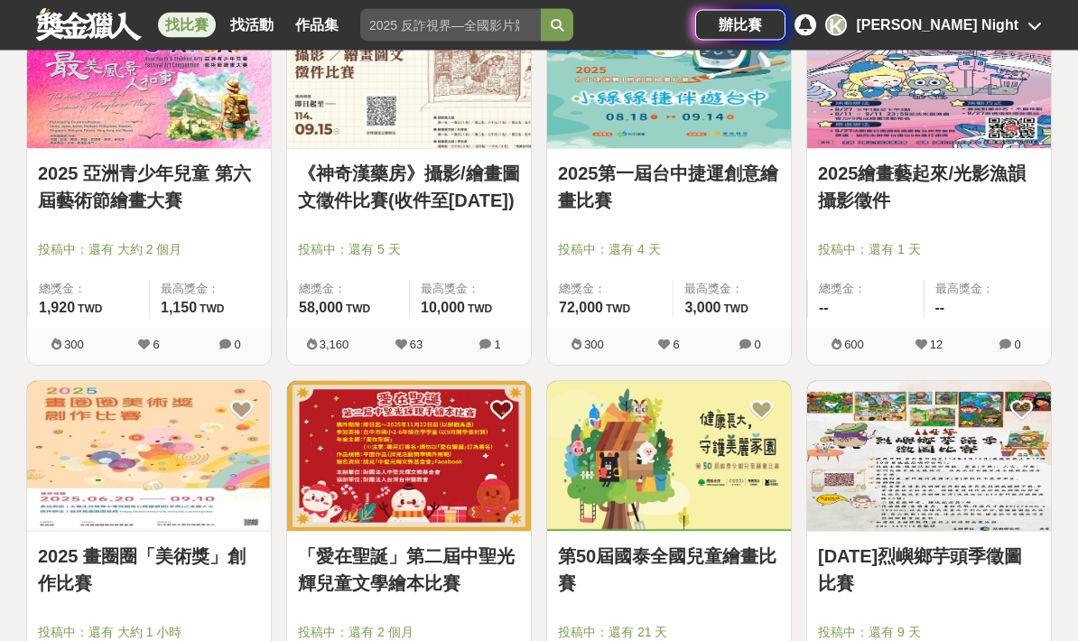
scroll to position [9206, 0]
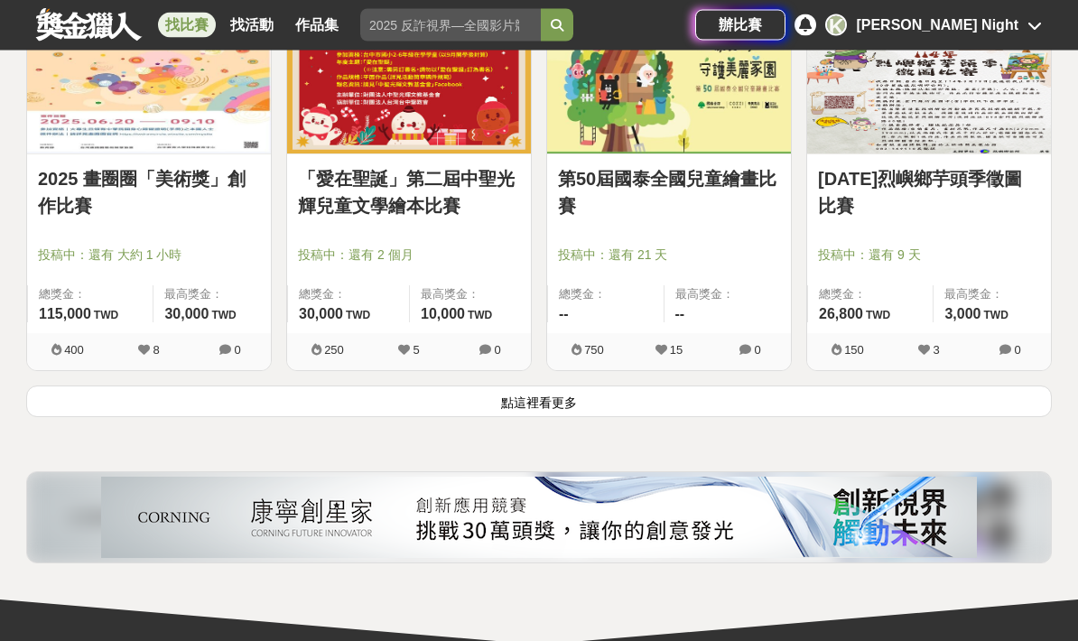
click at [957, 403] on button "點這裡看更多" at bounding box center [538, 402] width 1025 height 32
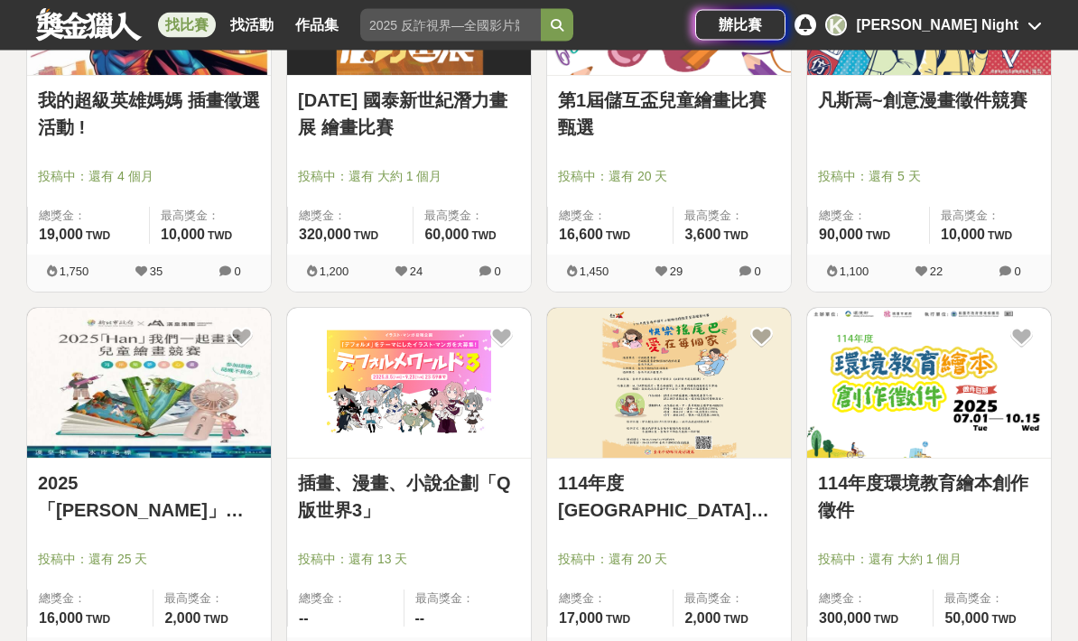
scroll to position [10054, 0]
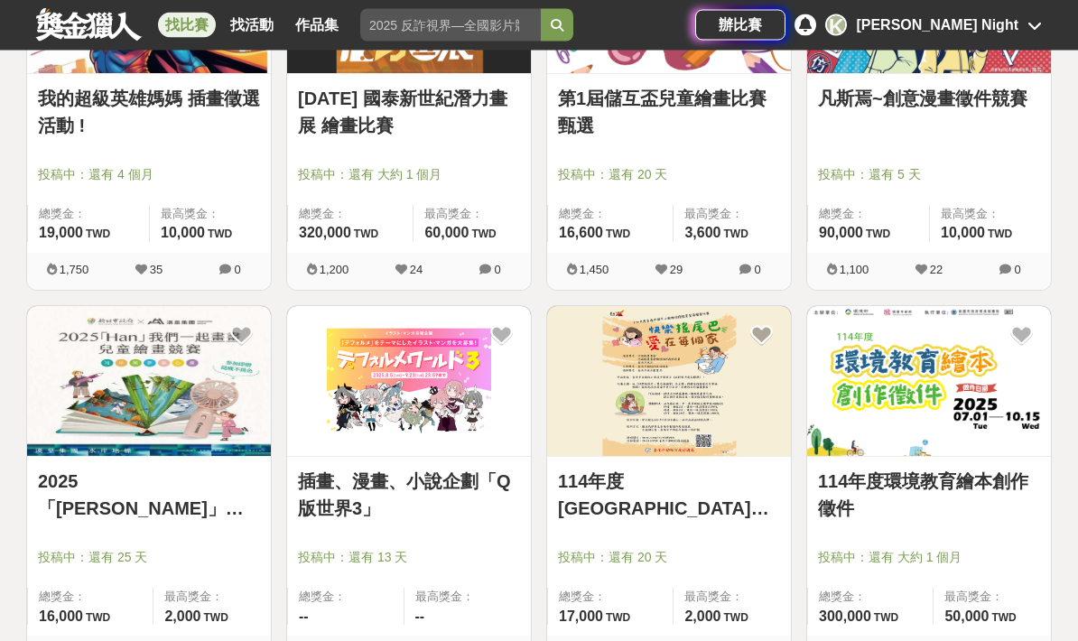
click at [302, 509] on link "插畫、漫畫、小說企劃「Q版世界3」" at bounding box center [409, 495] width 222 height 54
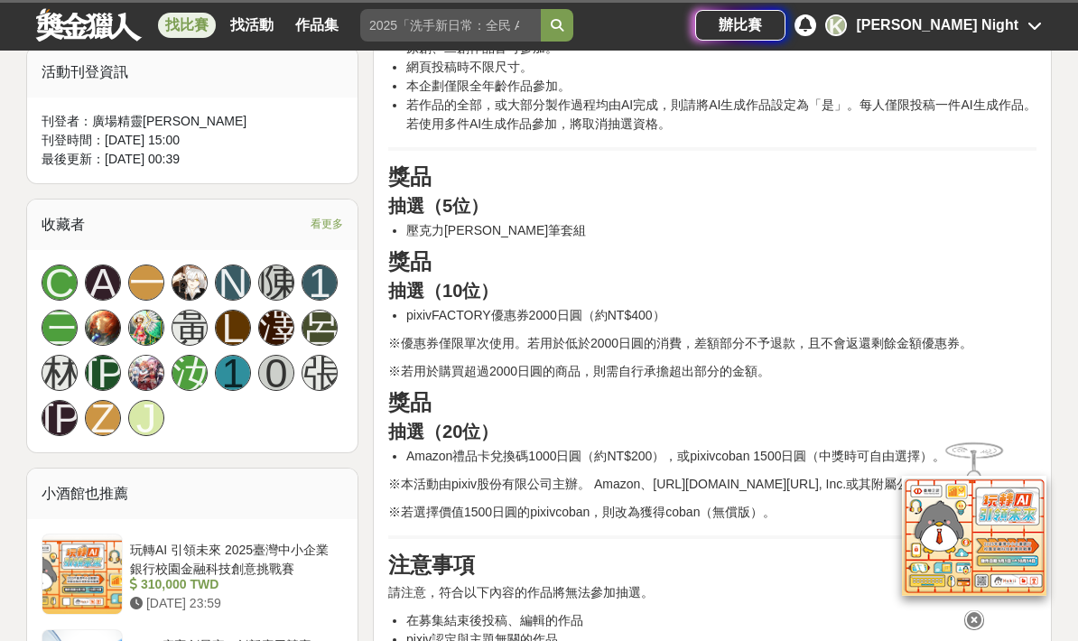
scroll to position [1018, 0]
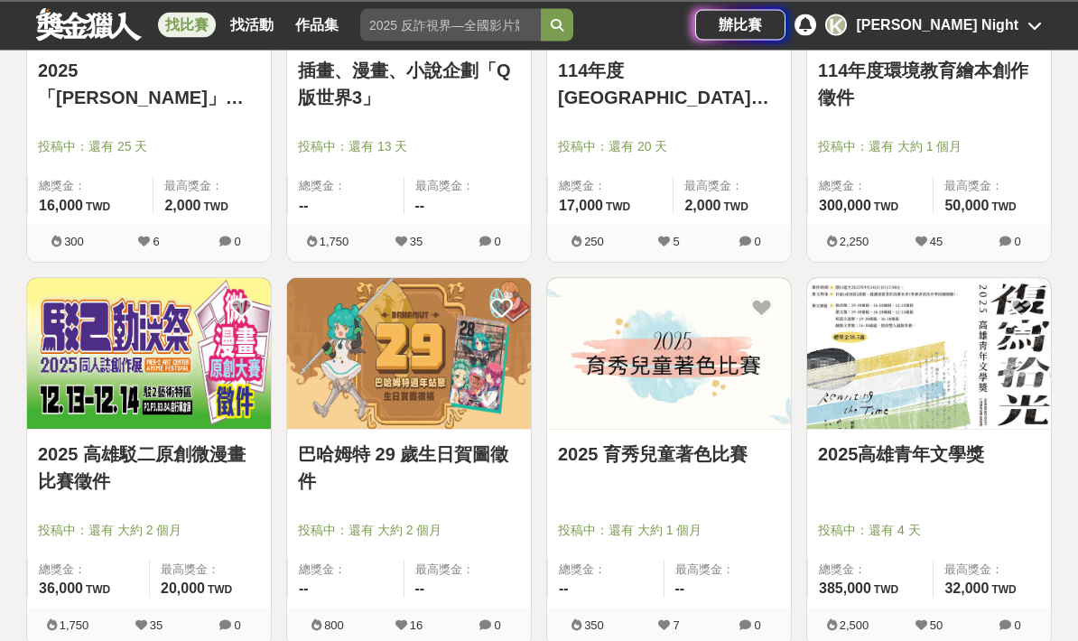
scroll to position [10465, 0]
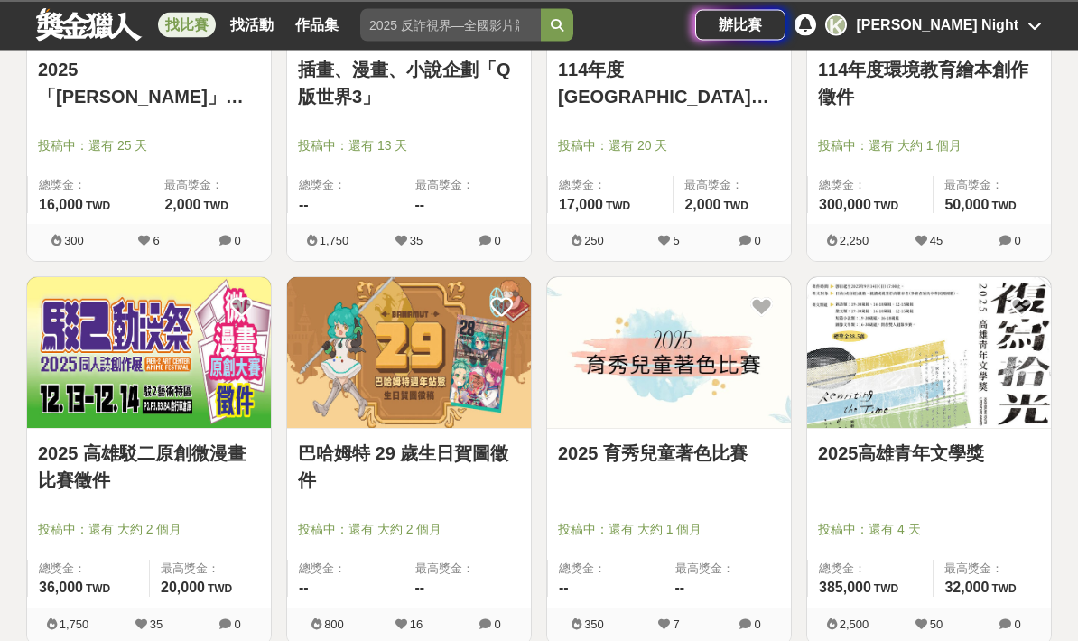
click at [90, 470] on link "2025 高雄駁二原創微漫畫比賽徵件" at bounding box center [149, 467] width 222 height 54
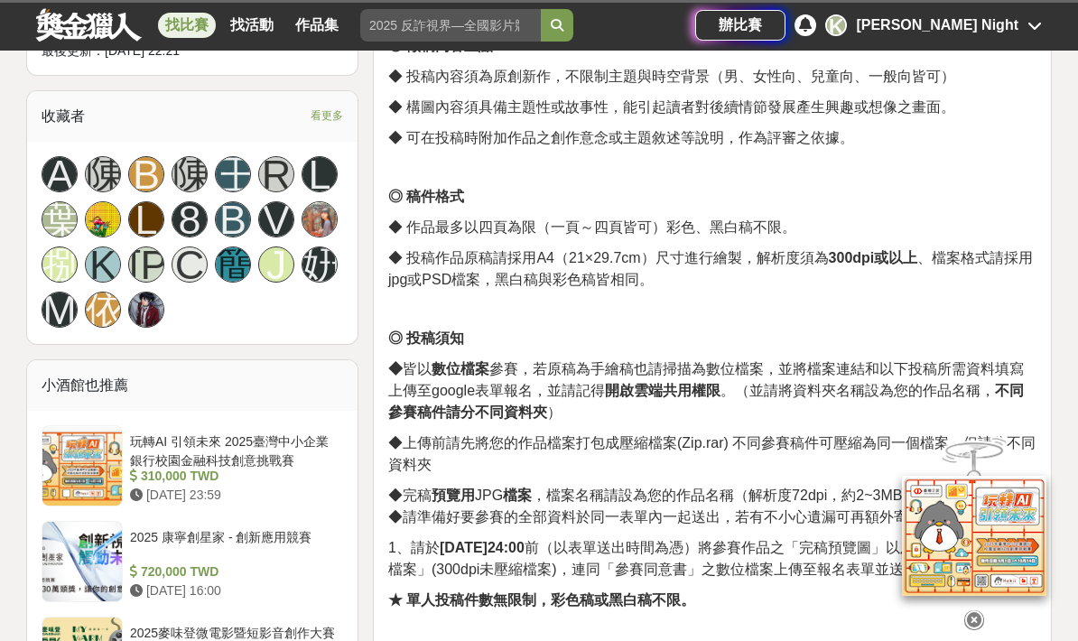
scroll to position [1125, 0]
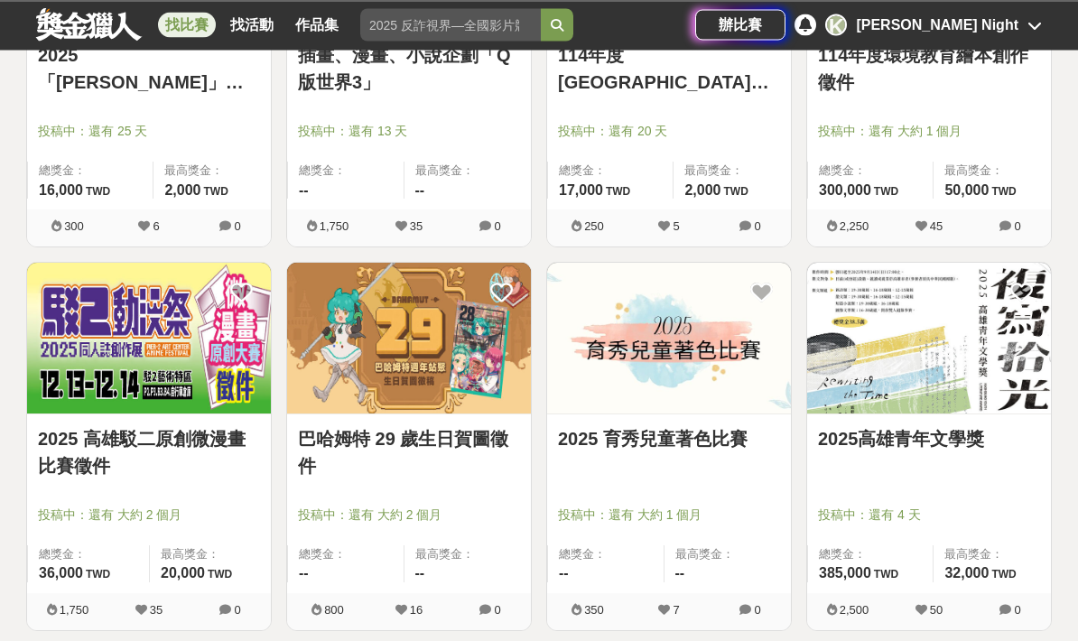
scroll to position [10542, 0]
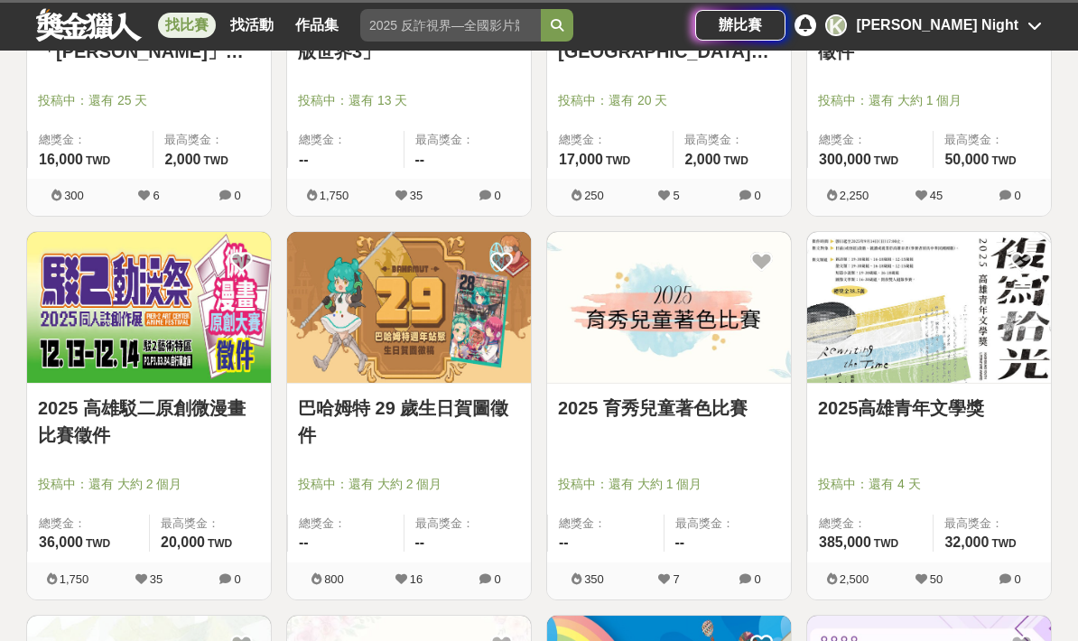
click at [315, 419] on link "巴哈姆特 29 歲生日賀圖徵件" at bounding box center [409, 421] width 222 height 54
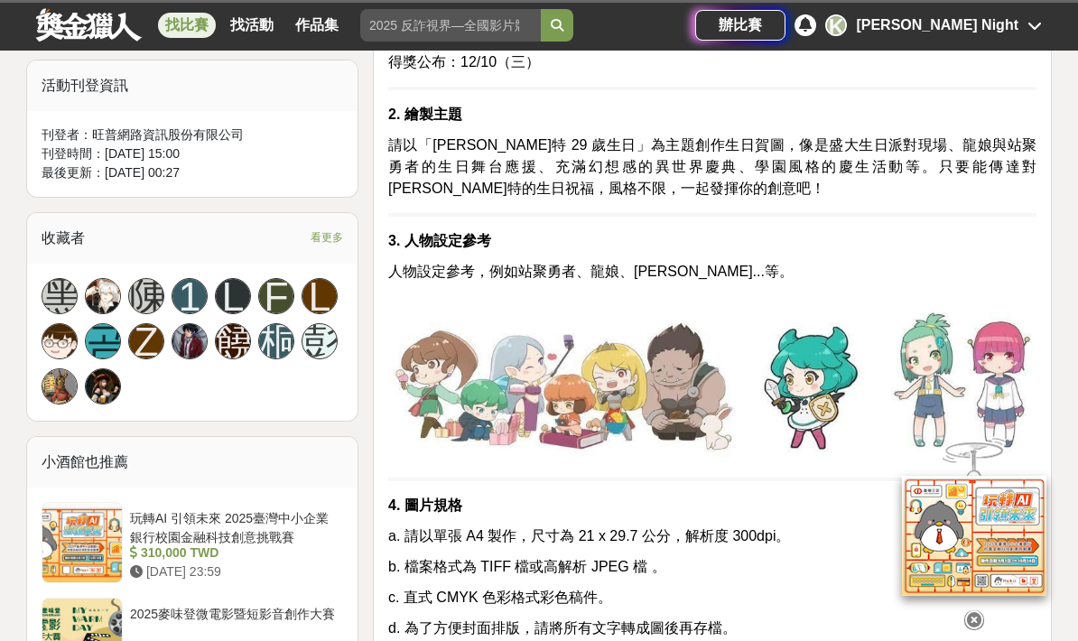
scroll to position [1029, 0]
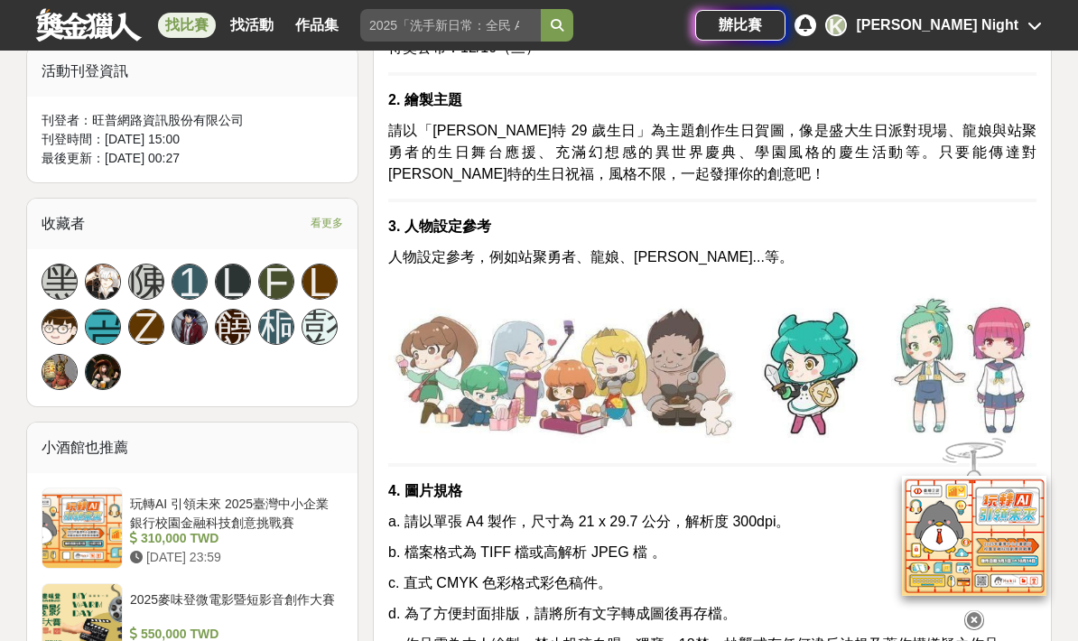
click at [977, 629] on icon at bounding box center [974, 619] width 20 height 20
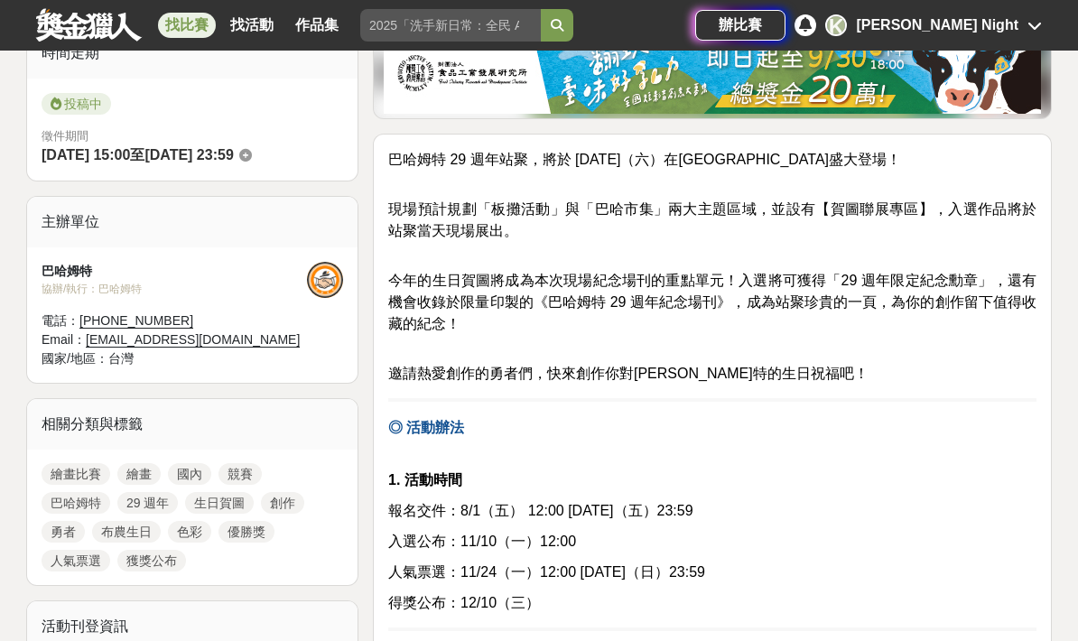
scroll to position [0, 0]
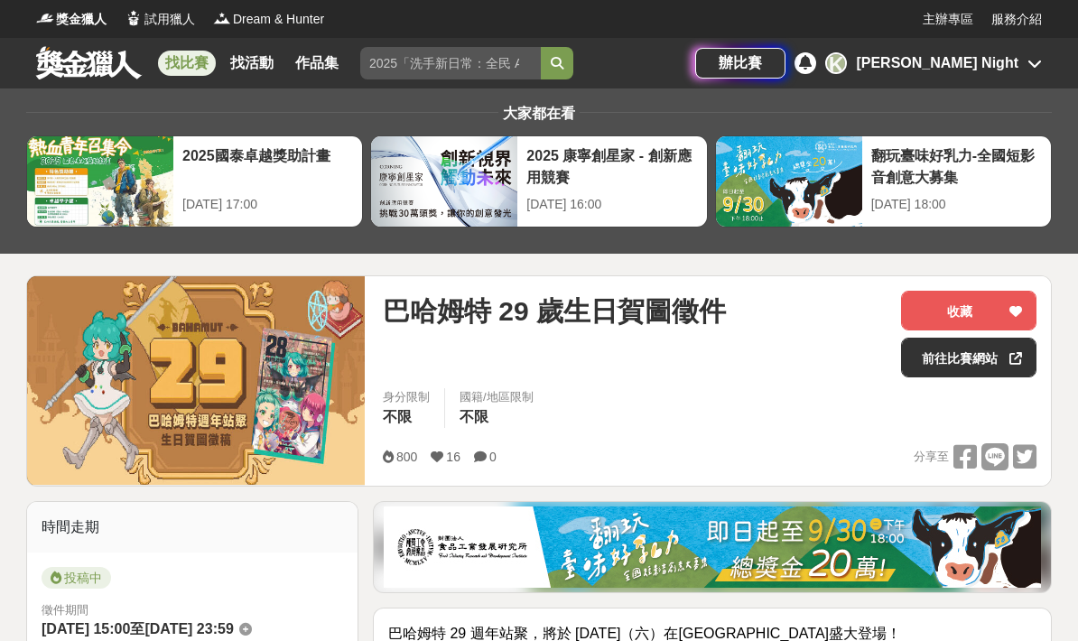
click at [974, 354] on link "前往比賽網站" at bounding box center [968, 358] width 135 height 40
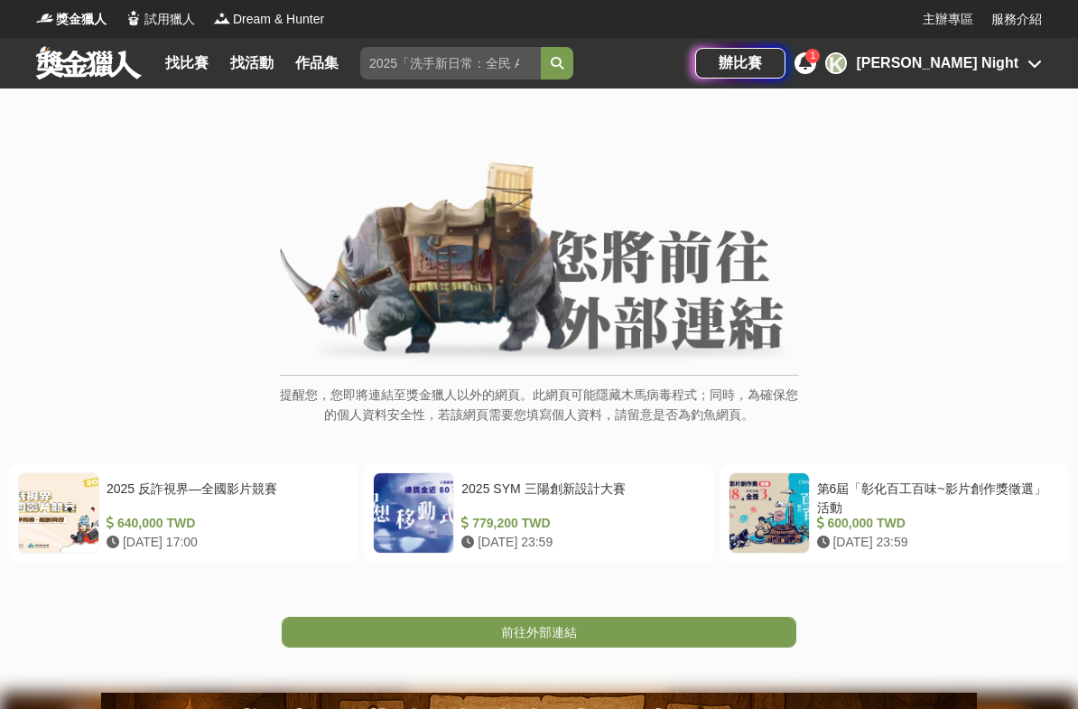
click at [754, 364] on img at bounding box center [539, 264] width 519 height 204
click at [723, 273] on img at bounding box center [539, 264] width 519 height 204
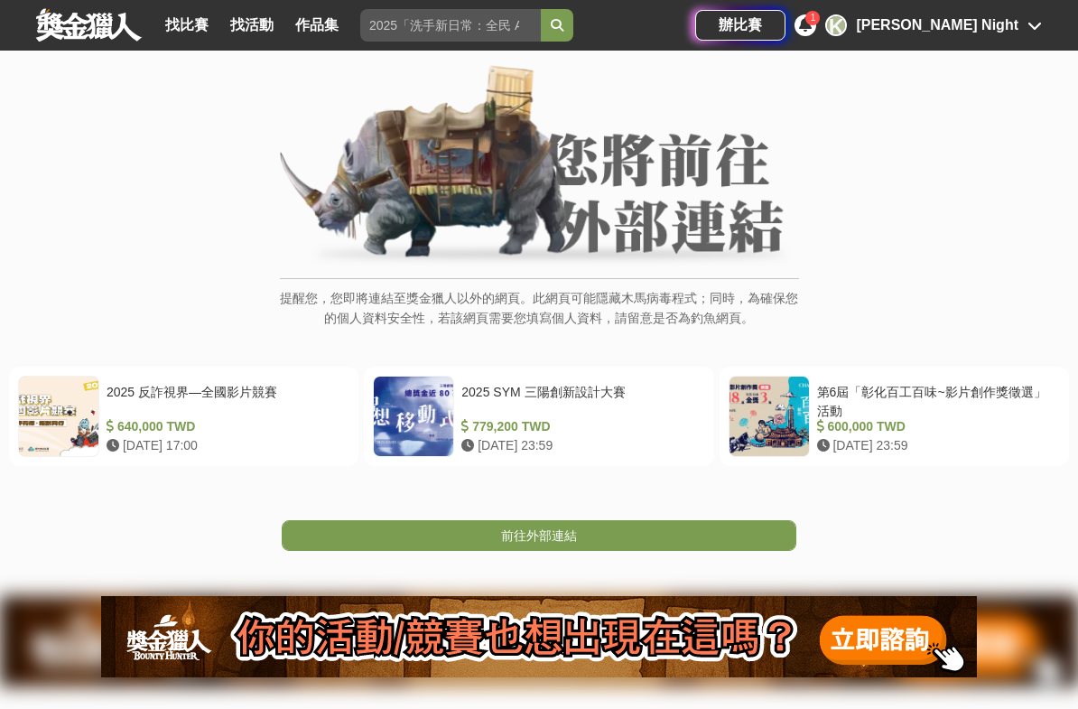
click at [775, 544] on link "前往外部連結" at bounding box center [539, 535] width 514 height 31
